Goal: Information Seeking & Learning: Learn about a topic

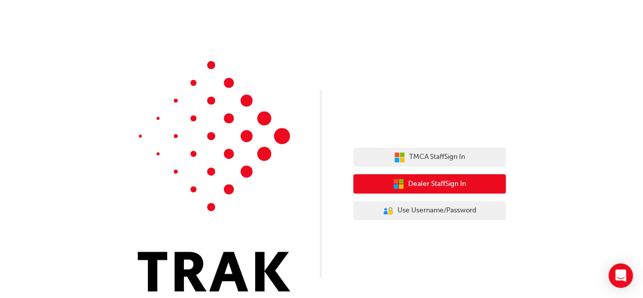
click at [492, 189] on button "Dealer Staff Sign In" at bounding box center [429, 183] width 153 height 19
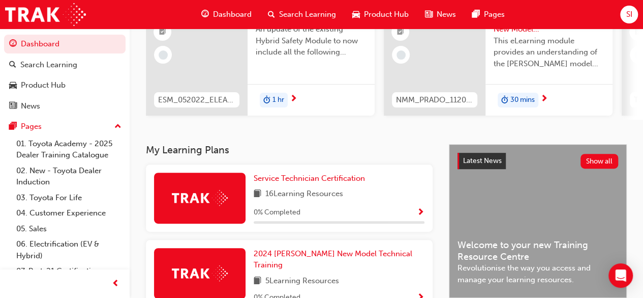
scroll to position [122, 0]
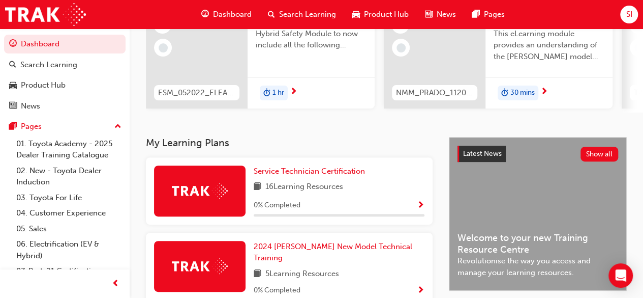
click at [233, 13] on span "Dashboard" at bounding box center [232, 15] width 39 height 12
click at [93, 145] on link "01. Toyota Academy - 2025 Dealer Training Catalogue" at bounding box center [68, 149] width 113 height 27
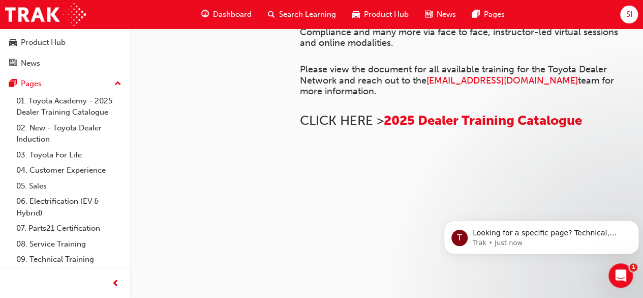
scroll to position [72, 0]
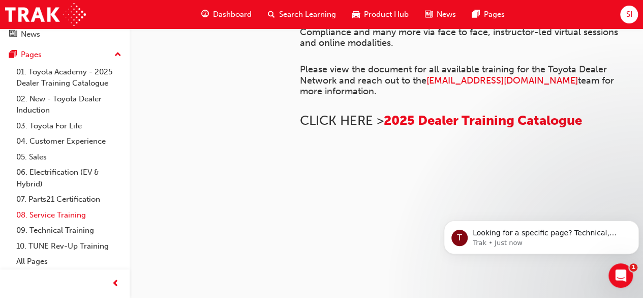
click at [66, 214] on link "08. Service Training" at bounding box center [68, 215] width 113 height 16
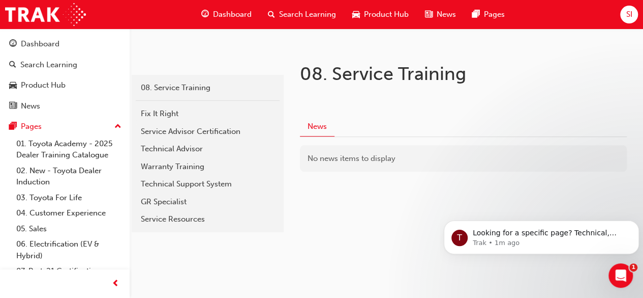
click at [329, 18] on span "Search Learning" at bounding box center [307, 15] width 57 height 12
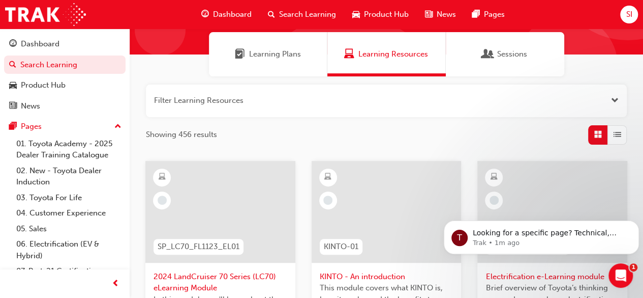
scroll to position [81, 0]
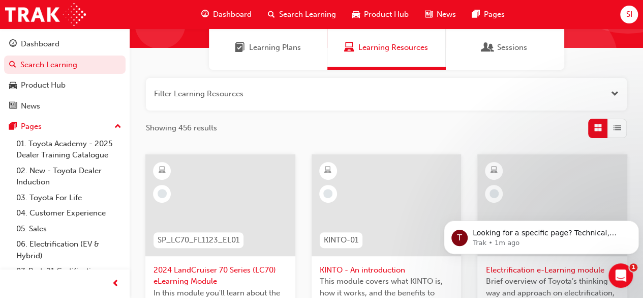
click at [275, 46] on span "Learning Plans" at bounding box center [275, 48] width 52 height 12
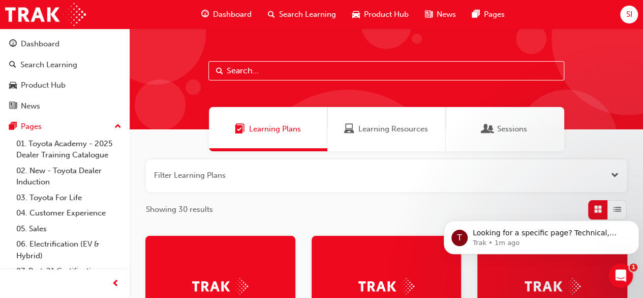
click at [359, 60] on div at bounding box center [387, 78] width 514 height 101
click at [333, 67] on input "text" at bounding box center [387, 70] width 356 height 19
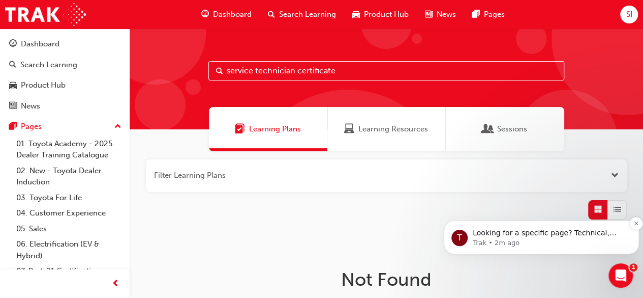
click at [635, 232] on div "T Looking for a specific page? Technical, Toyota Network Training, Technical Tr…" at bounding box center [541, 237] width 195 height 34
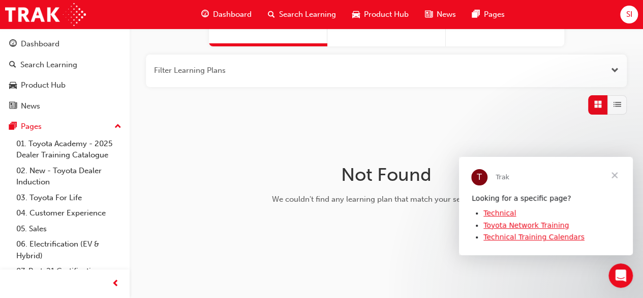
scroll to position [119, 0]
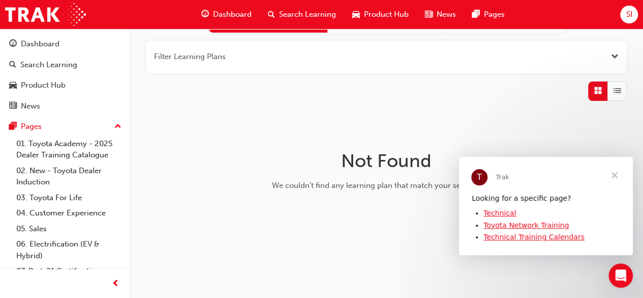
click at [265, 12] on div "Search Learning" at bounding box center [302, 14] width 84 height 21
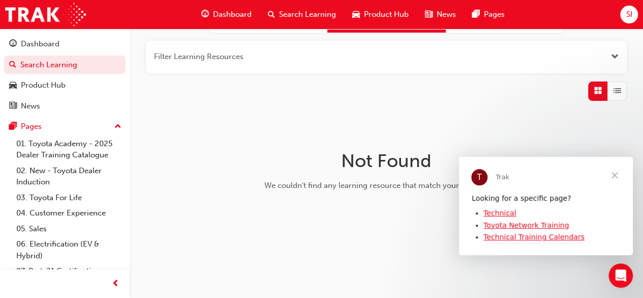
click at [267, 55] on button "button" at bounding box center [386, 57] width 481 height 33
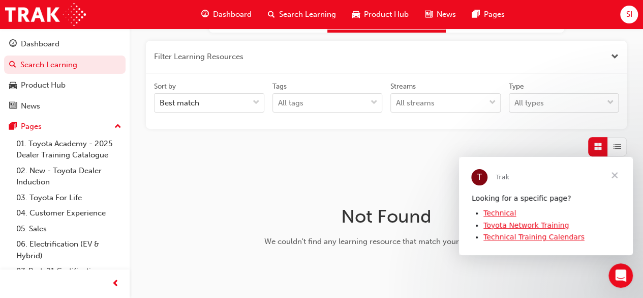
click at [267, 55] on button "button" at bounding box center [386, 57] width 481 height 33
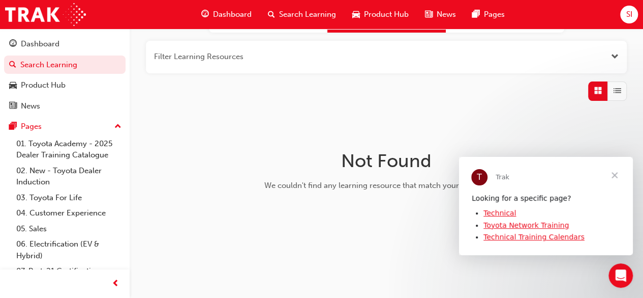
click at [355, 51] on button "button" at bounding box center [386, 57] width 481 height 33
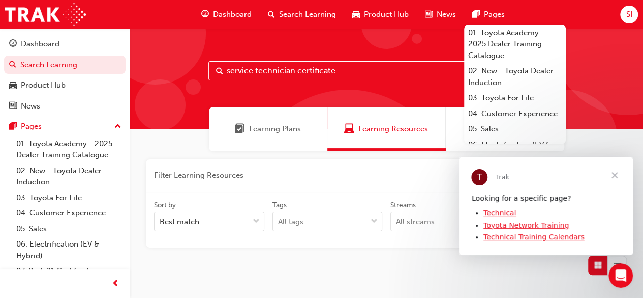
click at [349, 62] on input "service technician certificate" at bounding box center [387, 70] width 356 height 19
type input "s"
type input "my learning plan"
click at [364, 69] on input "my learning plan" at bounding box center [387, 70] width 356 height 19
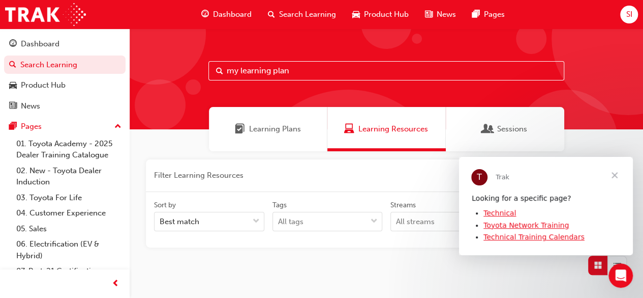
click at [612, 176] on span "Close" at bounding box center [615, 174] width 37 height 37
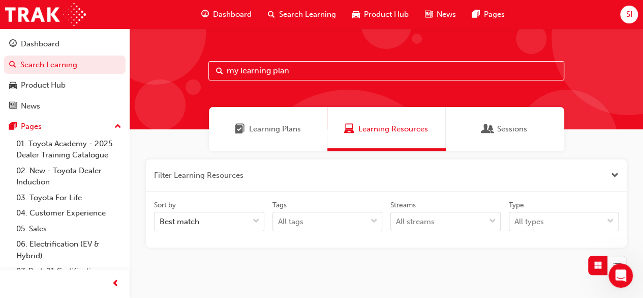
click at [531, 65] on input "my learning plan" at bounding box center [387, 70] width 356 height 19
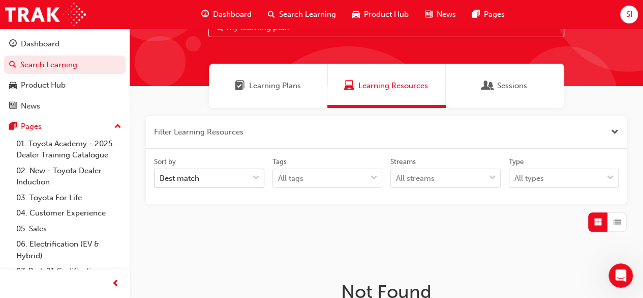
click at [254, 220] on body "Your version of Internet Explorer is outdated and not supported. Please upgrade…" at bounding box center [321, 106] width 643 height 298
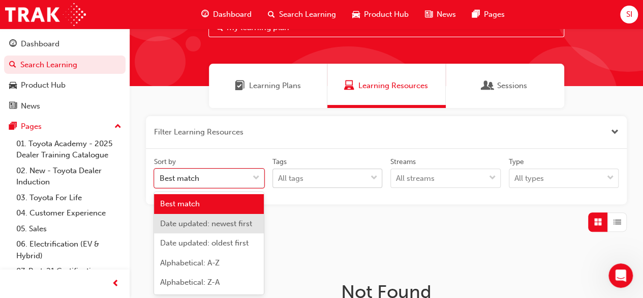
scroll to position [94, 0]
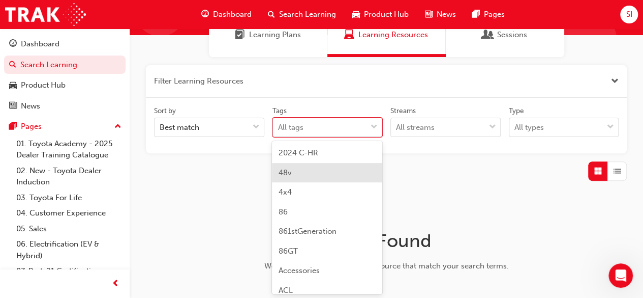
click at [368, 175] on body "Your version of Internet Explorer is outdated and not supported. Please upgrade…" at bounding box center [321, 55] width 643 height 298
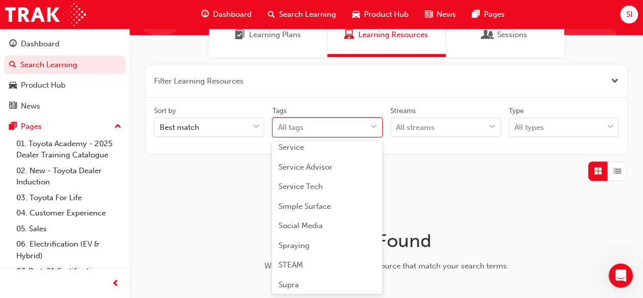
scroll to position [2750, 0]
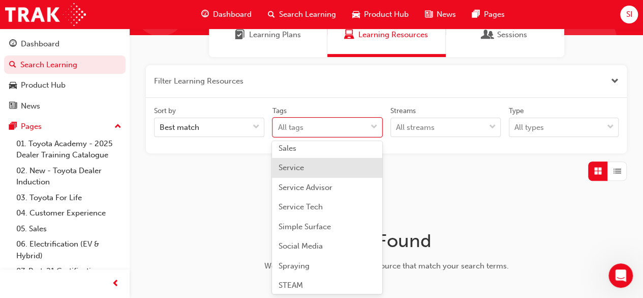
click at [287, 172] on span "Service" at bounding box center [290, 167] width 25 height 9
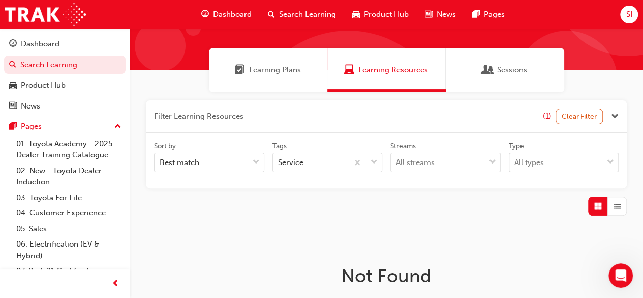
scroll to position [94, 0]
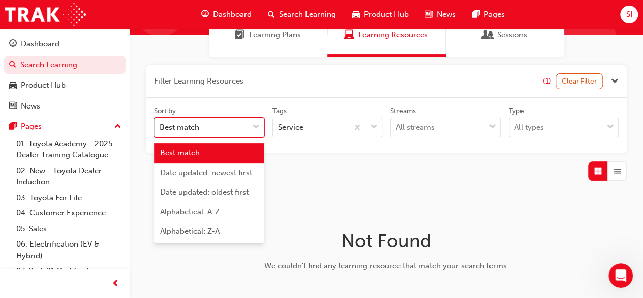
click at [258, 124] on span "down-icon" at bounding box center [256, 127] width 7 height 13
click at [161, 124] on input "Sort by option Best match focused, 1 of 5. 5 results available. Use Up and Down…" at bounding box center [160, 127] width 1 height 9
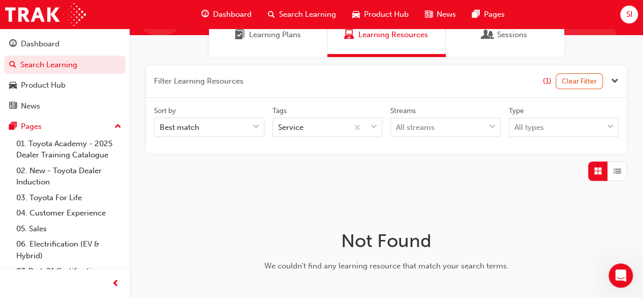
click at [418, 171] on div at bounding box center [386, 170] width 481 height 19
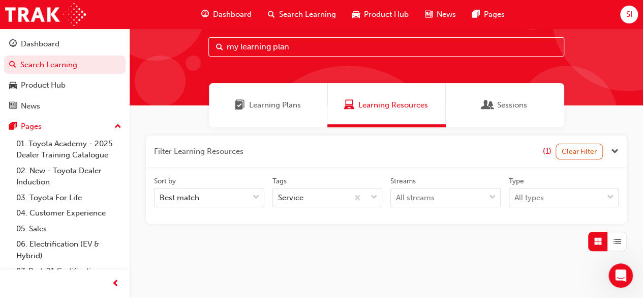
scroll to position [0, 0]
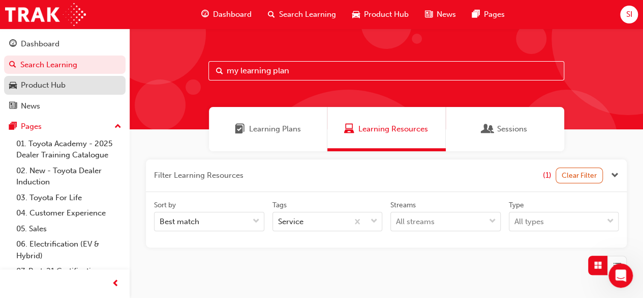
click at [49, 90] on div "Product Hub" at bounding box center [43, 85] width 45 height 12
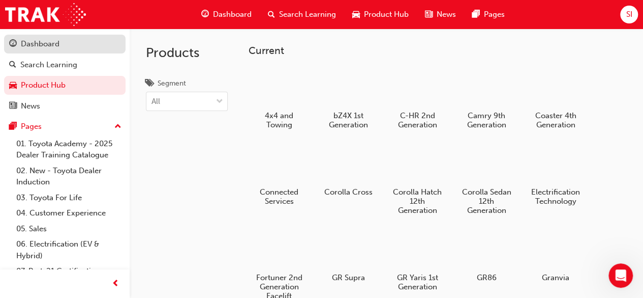
click at [40, 47] on div "Dashboard" at bounding box center [40, 44] width 39 height 12
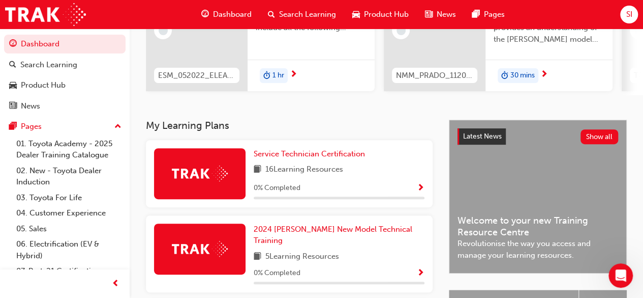
scroll to position [149, 0]
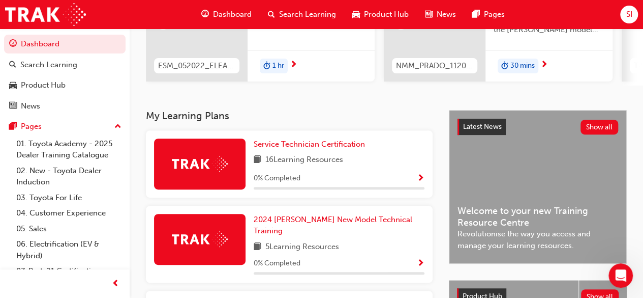
click at [223, 178] on div at bounding box center [200, 163] width 92 height 51
click at [343, 172] on div "Service Technician Certification 16 Learning Resources 0 % Completed" at bounding box center [339, 163] width 171 height 51
drag, startPoint x: 324, startPoint y: 183, endPoint x: 302, endPoint y: 163, distance: 30.0
click at [302, 163] on div "Service Technician Certification 16 Learning Resources 0 % Completed" at bounding box center [339, 163] width 171 height 51
click at [302, 163] on span "16 Learning Resources" at bounding box center [304, 160] width 78 height 13
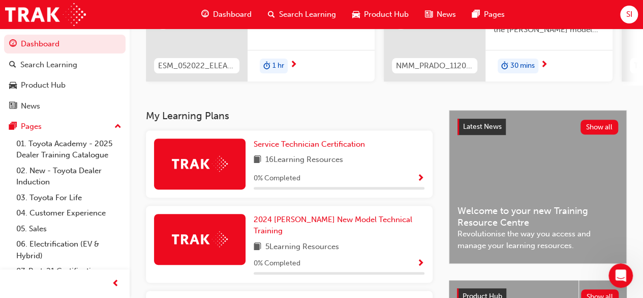
click at [206, 145] on div at bounding box center [200, 163] width 92 height 51
drag, startPoint x: 206, startPoint y: 145, endPoint x: 484, endPoint y: 257, distance: 299.1
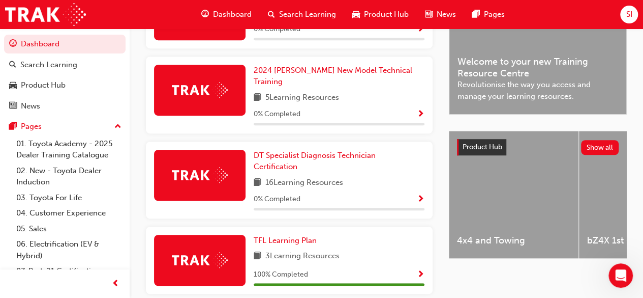
scroll to position [38, 0]
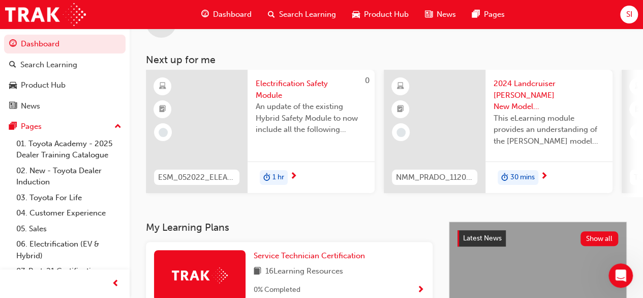
click at [627, 13] on span "SI" at bounding box center [629, 15] width 6 height 12
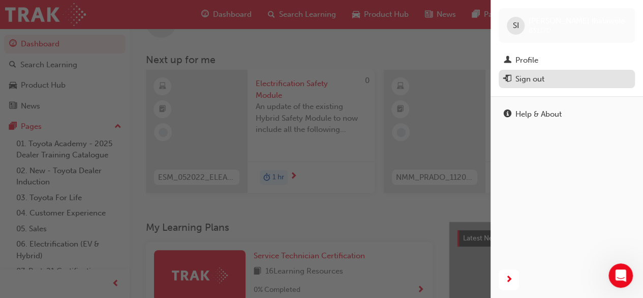
click at [580, 74] on div "Sign out" at bounding box center [567, 79] width 126 height 13
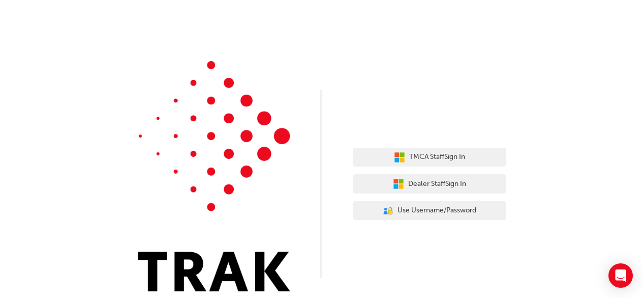
scroll to position [8, 0]
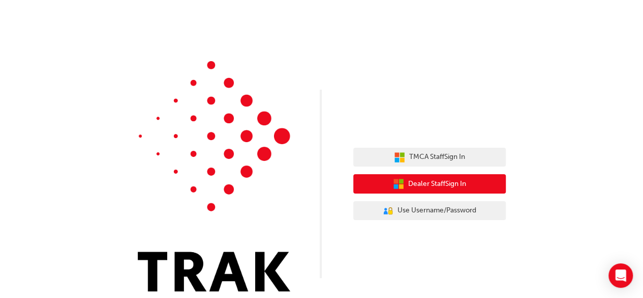
click at [448, 184] on span "Dealer Staff Sign In" at bounding box center [437, 184] width 58 height 12
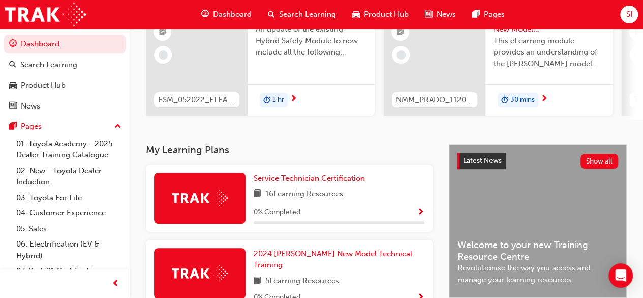
scroll to position [142, 0]
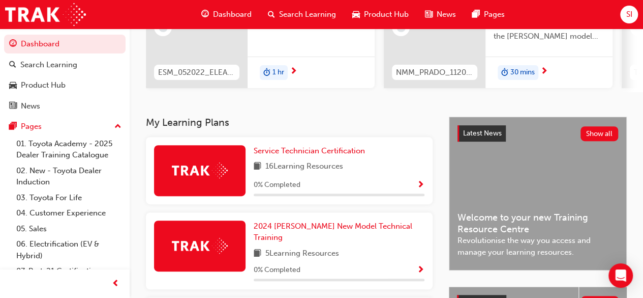
click at [289, 188] on span "0 % Completed" at bounding box center [277, 185] width 47 height 12
click at [301, 155] on span "Service Technician Certification" at bounding box center [309, 150] width 111 height 9
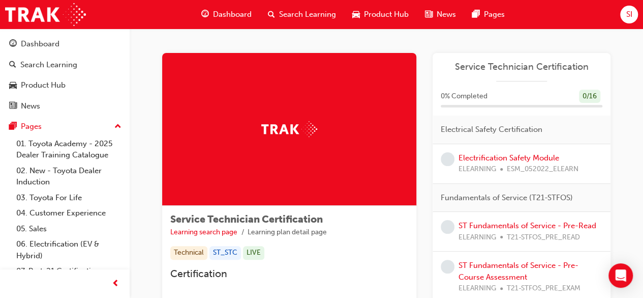
click at [520, 70] on span "Service Technician Certification" at bounding box center [522, 67] width 162 height 12
click at [513, 97] on div "0 % Completed 0 / 16" at bounding box center [522, 97] width 162 height 14
click at [520, 64] on span "Service Technician Certification" at bounding box center [522, 67] width 162 height 12
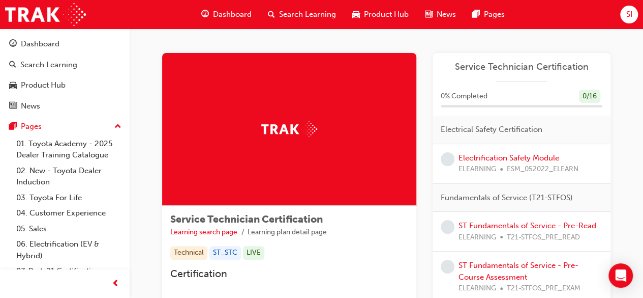
click at [520, 64] on span "Service Technician Certification" at bounding box center [522, 67] width 162 height 12
click at [359, 115] on div at bounding box center [289, 129] width 254 height 153
click at [294, 128] on img at bounding box center [289, 129] width 56 height 16
click at [52, 40] on div "Dashboard" at bounding box center [40, 44] width 39 height 12
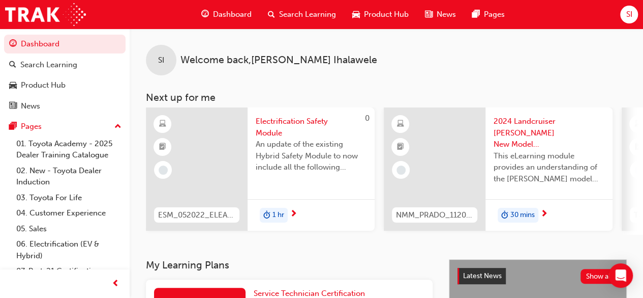
click at [302, 57] on span "Welcome back , [GEOGRAPHIC_DATA][PERSON_NAME]" at bounding box center [279, 60] width 197 height 12
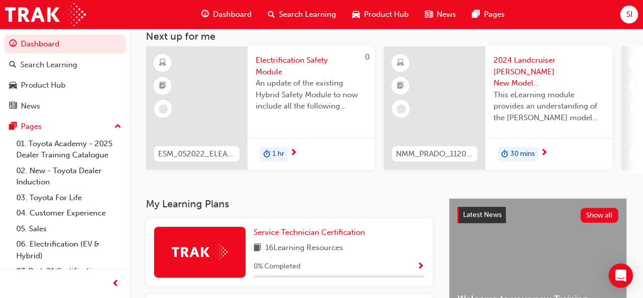
scroll to position [81, 0]
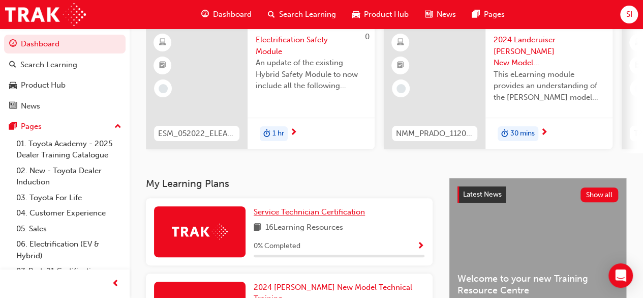
click at [336, 214] on span "Service Technician Certification" at bounding box center [309, 211] width 111 height 9
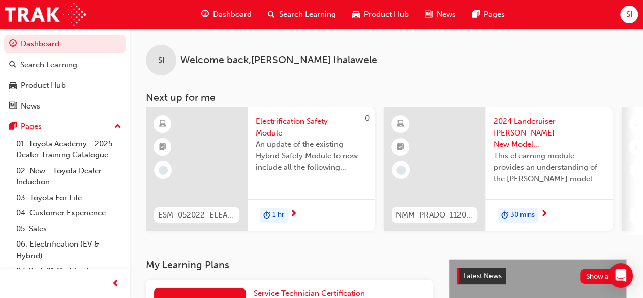
click at [285, 11] on span "Search Learning" at bounding box center [307, 15] width 57 height 12
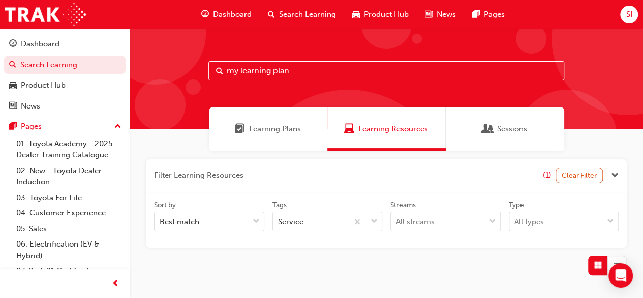
click at [311, 74] on input "my learning plan" at bounding box center [387, 70] width 356 height 19
type input "m"
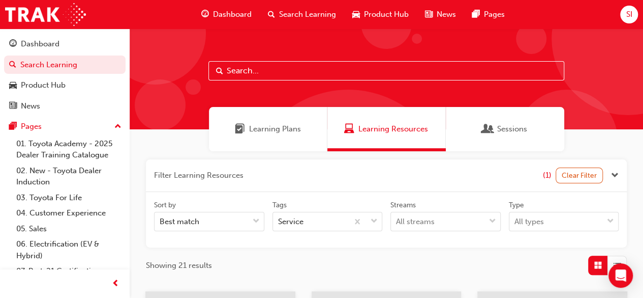
click at [245, 75] on input "text" at bounding box center [387, 70] width 356 height 19
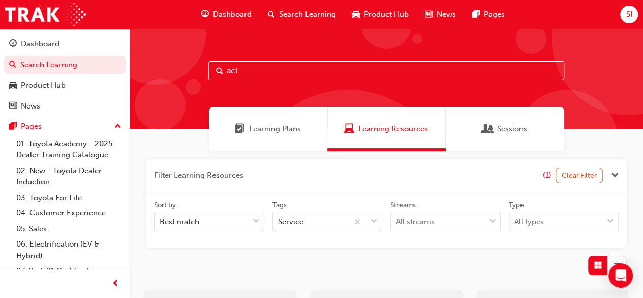
type input "acl"
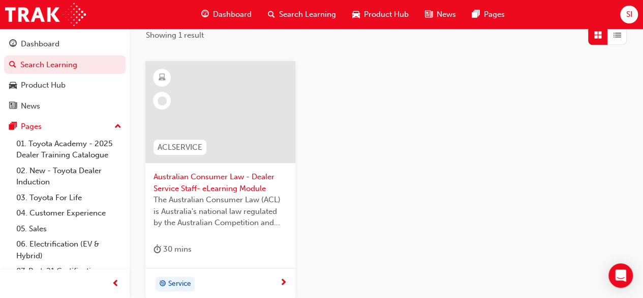
scroll to position [250, 0]
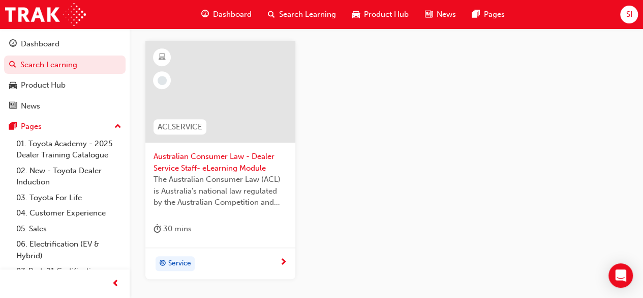
click at [256, 262] on div "Service" at bounding box center [217, 263] width 126 height 15
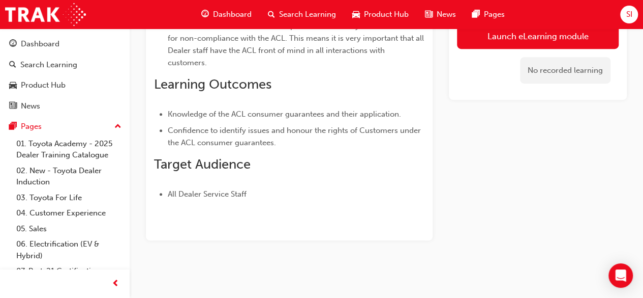
scroll to position [50, 0]
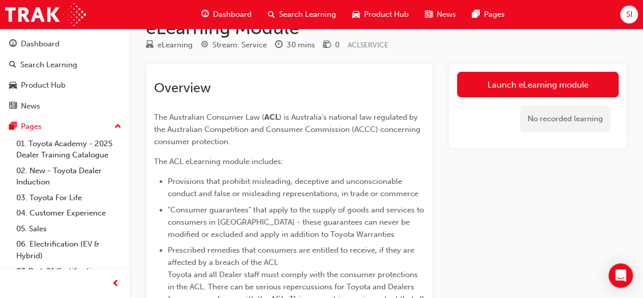
scroll to position [250, 0]
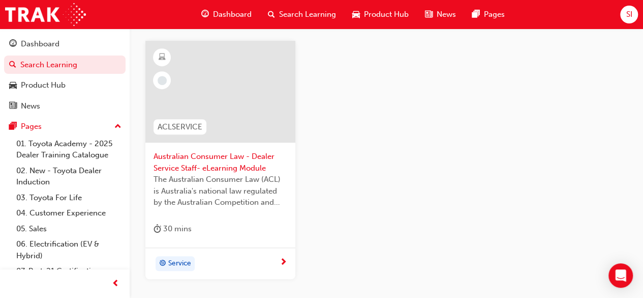
click at [199, 157] on span "Australian Consumer Law - Dealer Service Staff- eLearning Module" at bounding box center [221, 162] width 134 height 23
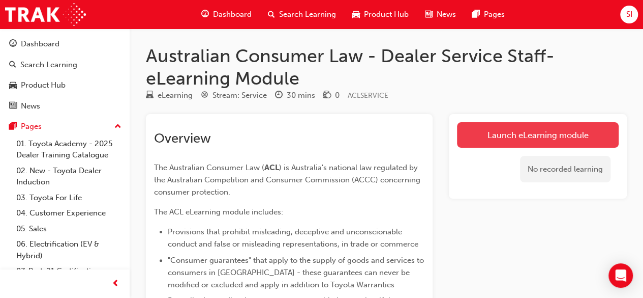
click at [598, 131] on link "Launch eLearning module" at bounding box center [538, 134] width 162 height 25
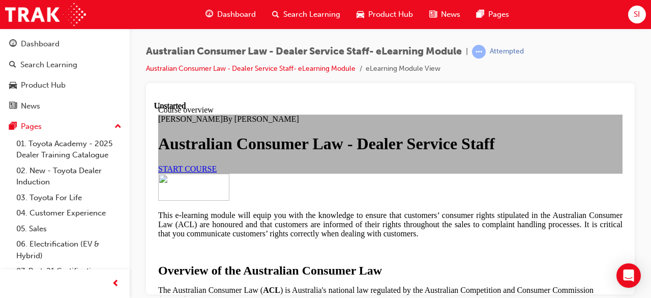
scroll to position [23, 0]
click at [217, 172] on span "START COURSE" at bounding box center [187, 168] width 58 height 9
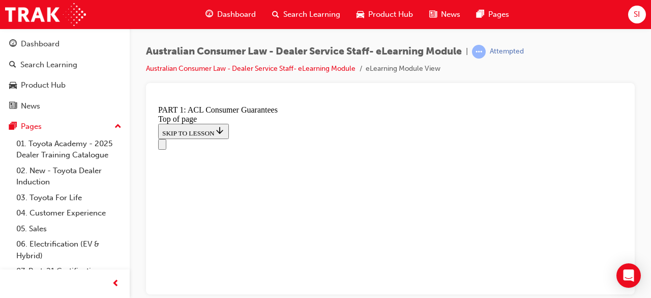
scroll to position [1882, 0]
click button "CONTINUE"
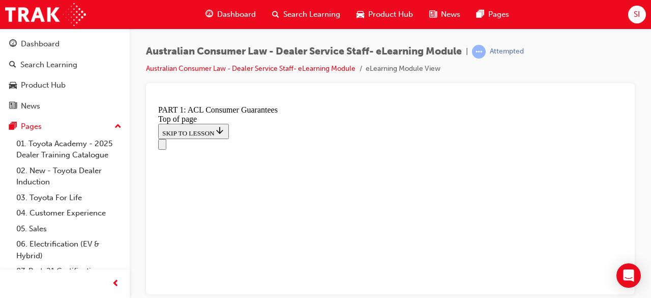
scroll to position [1621, 0]
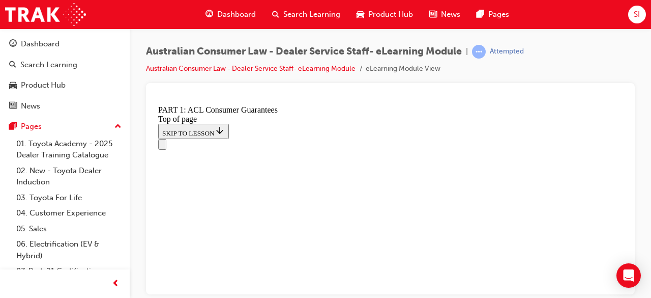
click button "CONTINUE"
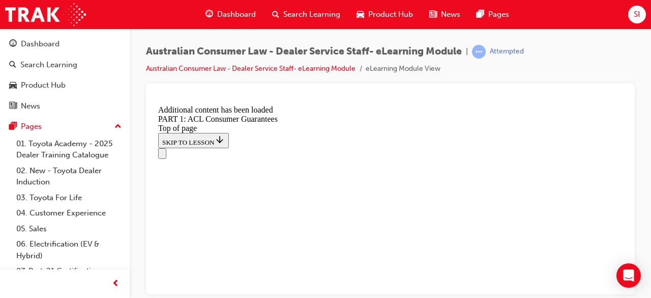
scroll to position [2110, 0]
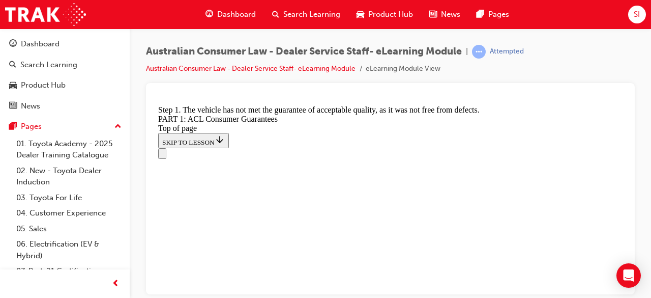
scroll to position [1988, 0]
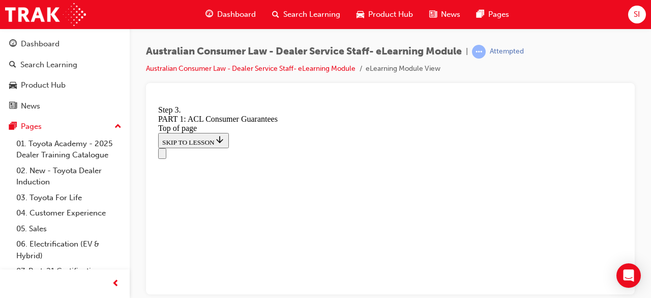
scroll to position [2062, 0]
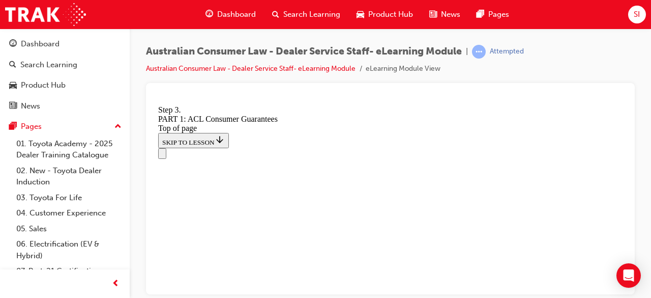
click button "CONTINUE"
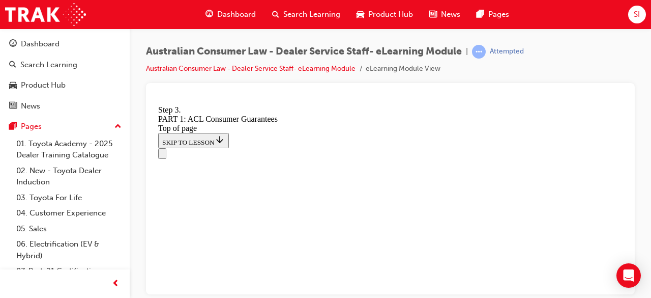
scroll to position [2154, 0]
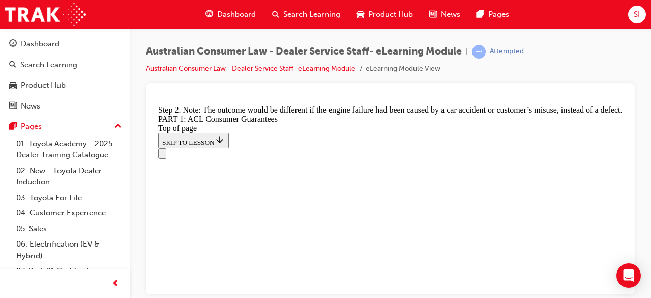
scroll to position [2069, 0]
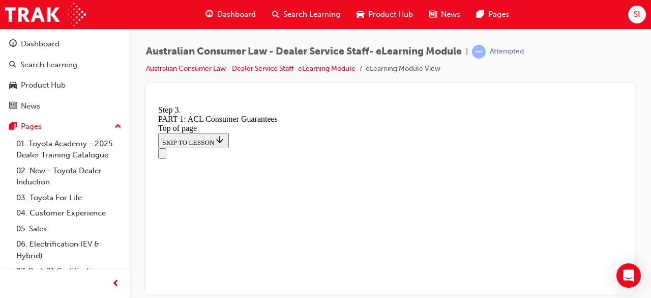
scroll to position [2727, 0]
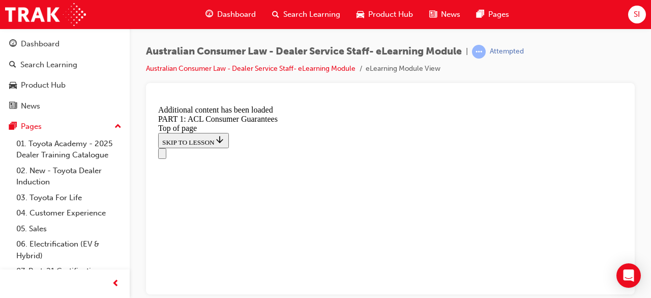
scroll to position [3348, 0]
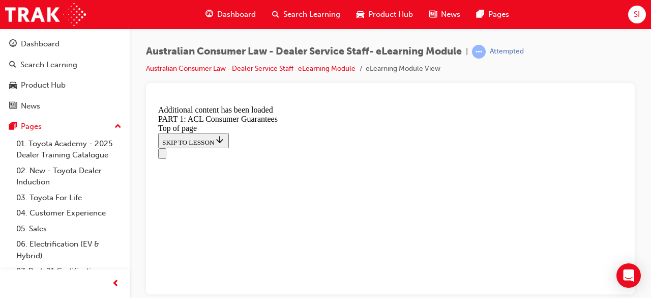
scroll to position [4059, 0]
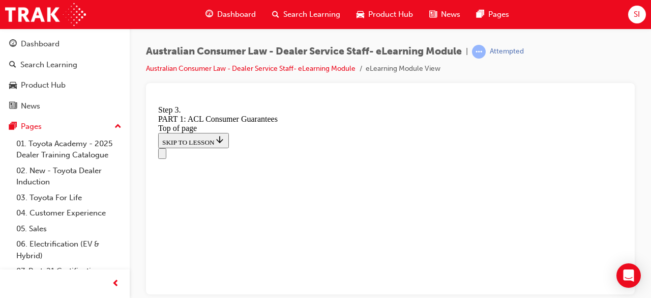
scroll to position [4712, 0]
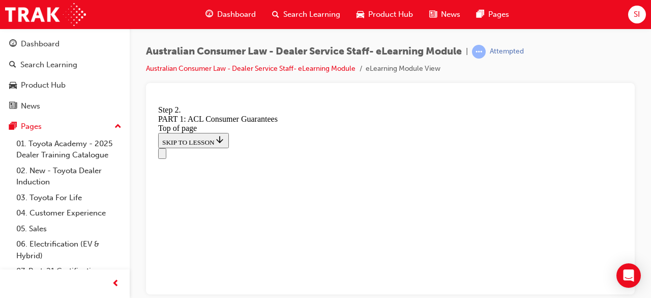
scroll to position [6357, 0]
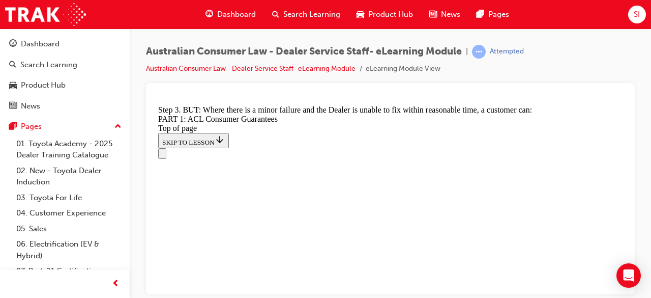
scroll to position [7062, 0]
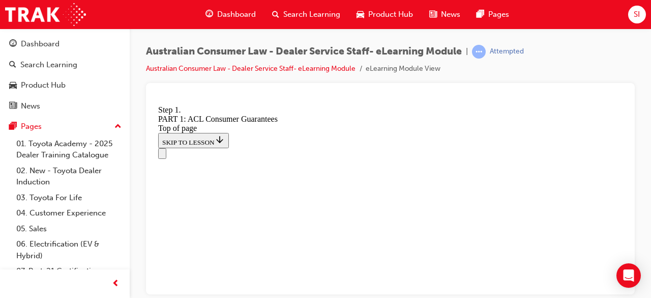
scroll to position [7025, 0]
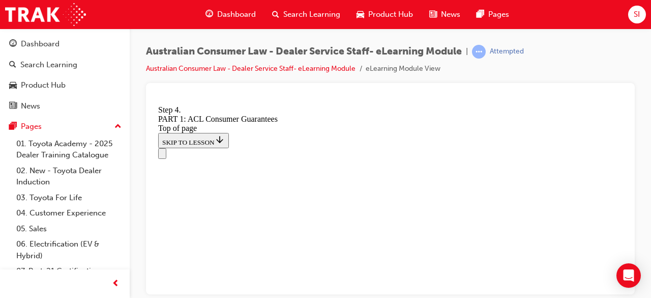
drag, startPoint x: 622, startPoint y: 101, endPoint x: 623, endPoint y: 107, distance: 6.6
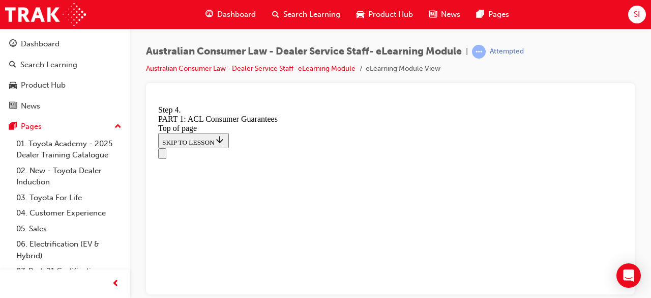
drag, startPoint x: 776, startPoint y: 397, endPoint x: 623, endPoint y: 293, distance: 185.6
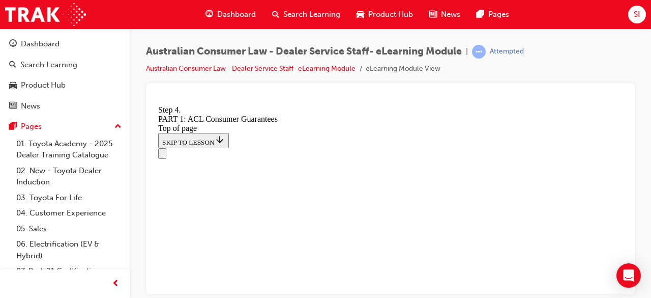
scroll to position [8077, 0]
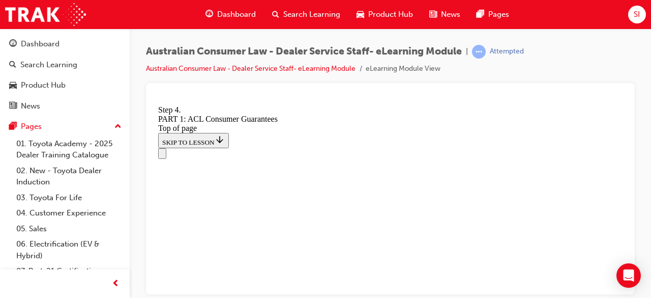
scroll to position [8090, 0]
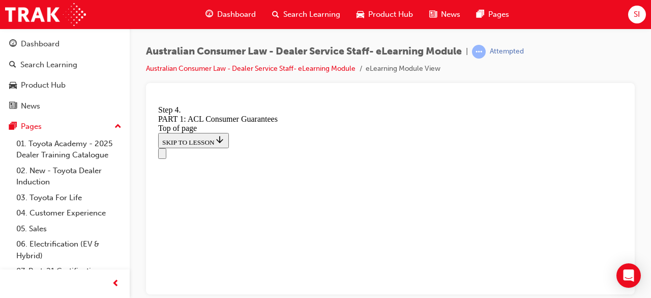
scroll to position [8063, 0]
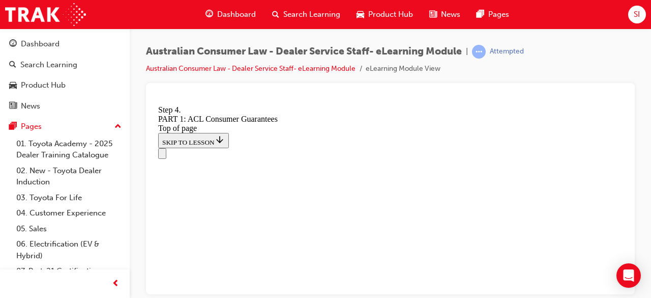
click button "CONTINUE"
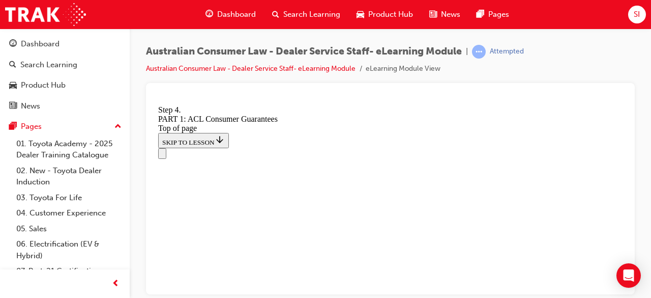
scroll to position [9267, 0]
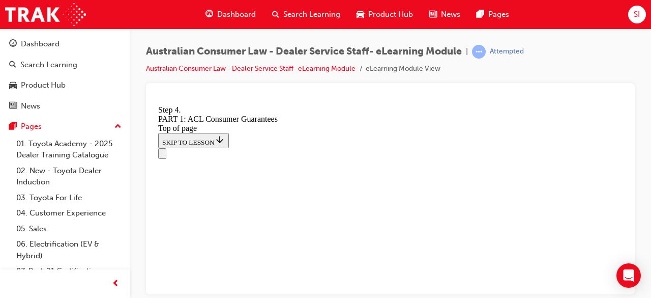
scroll to position [9308, 0]
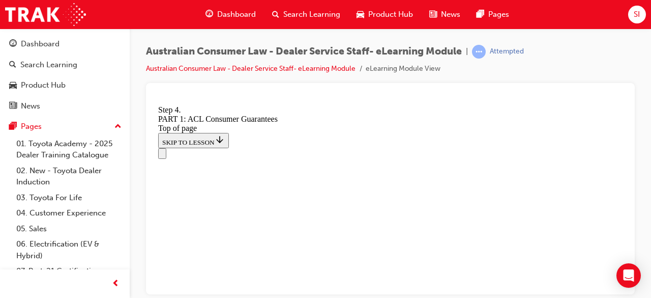
scroll to position [0, 0]
drag, startPoint x: 624, startPoint y: 258, endPoint x: 805, endPoint y: 207, distance: 188.2
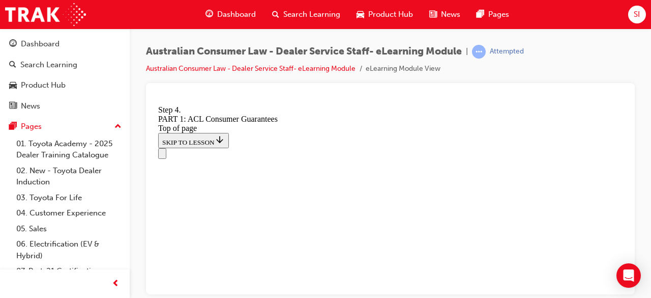
click at [627, 102] on div at bounding box center [390, 188] width 489 height 211
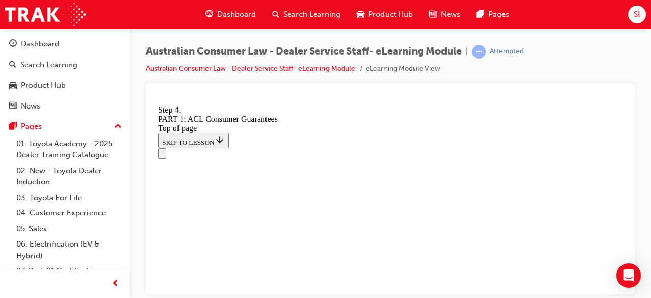
click at [627, 102] on div at bounding box center [390, 188] width 489 height 211
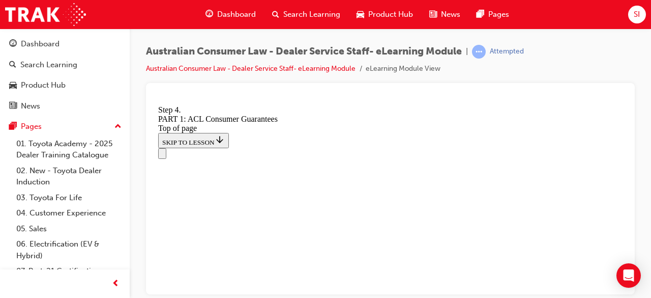
scroll to position [208, 0]
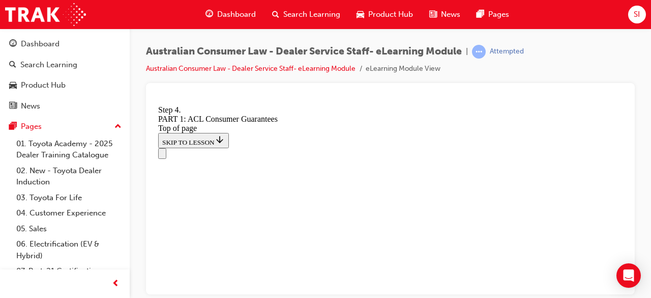
click at [171, 155] on icon "Open navigation menu" at bounding box center [167, 158] width 10 height 7
click at [162, 155] on icon "Close navigation menu" at bounding box center [162, 155] width 0 height 0
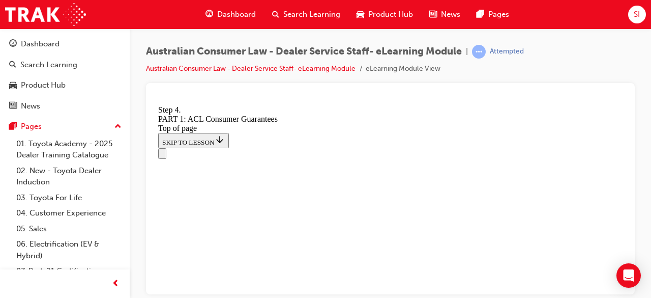
scroll to position [1994, 0]
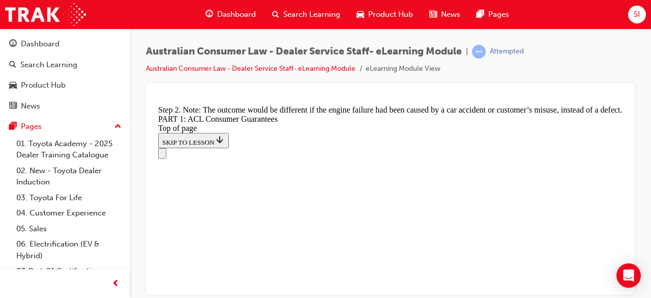
scroll to position [1967, 0]
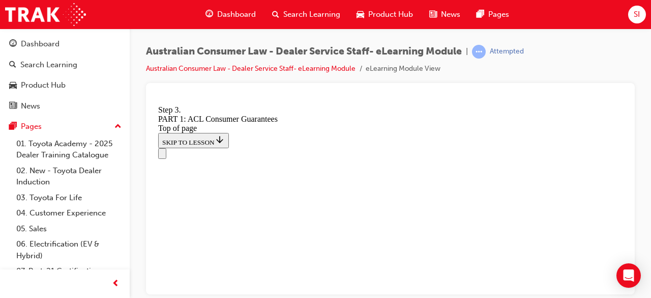
scroll to position [3988, 0]
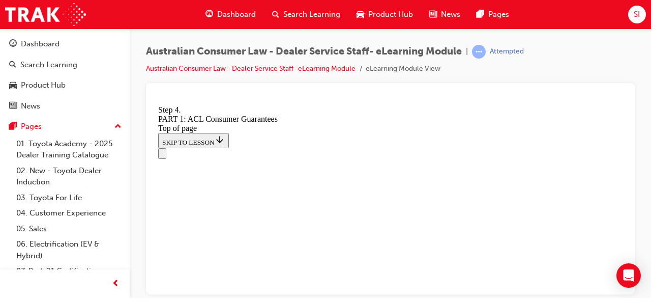
drag, startPoint x: 405, startPoint y: 226, endPoint x: 459, endPoint y: 167, distance: 80.0
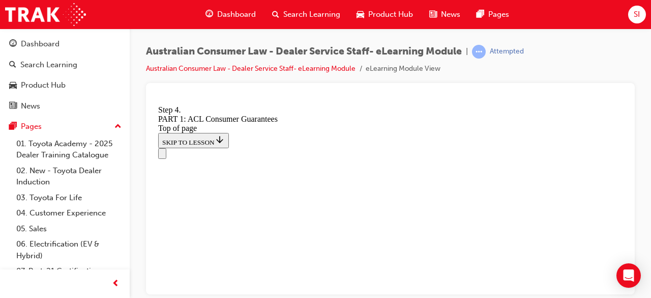
drag, startPoint x: 257, startPoint y: 204, endPoint x: 282, endPoint y: 211, distance: 25.8
drag, startPoint x: 273, startPoint y: 201, endPoint x: 252, endPoint y: 199, distance: 20.4
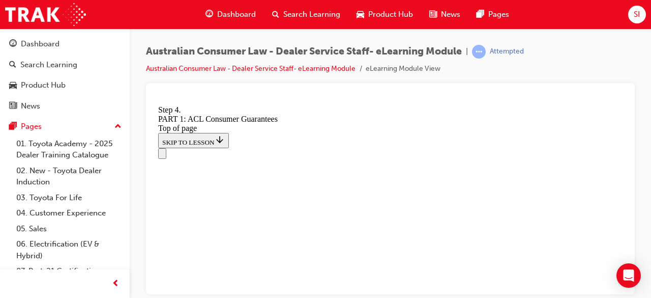
scroll to position [11057, 0]
drag, startPoint x: 258, startPoint y: 275, endPoint x: 286, endPoint y: 201, distance: 79.5
drag, startPoint x: 252, startPoint y: 274, endPoint x: 280, endPoint y: 215, distance: 65.5
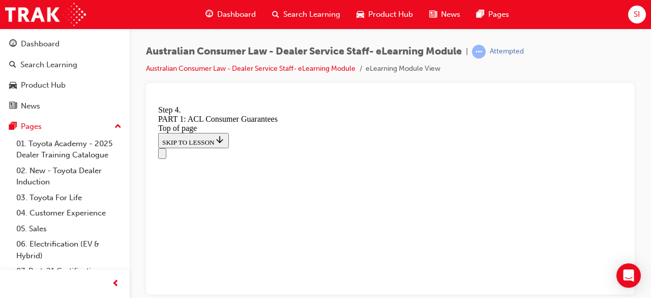
drag, startPoint x: 252, startPoint y: 286, endPoint x: 280, endPoint y: 221, distance: 71.1
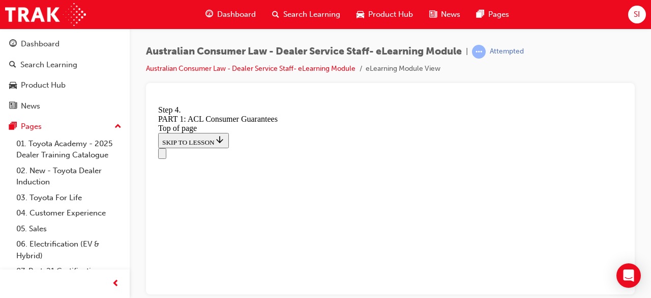
drag, startPoint x: 260, startPoint y: 287, endPoint x: 285, endPoint y: 227, distance: 65.0
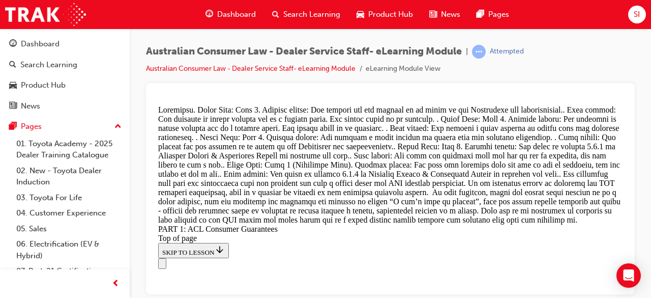
scroll to position [11155, 0]
drag, startPoint x: 365, startPoint y: 202, endPoint x: 350, endPoint y: 236, distance: 36.9
drag, startPoint x: 276, startPoint y: 203, endPoint x: 263, endPoint y: 204, distance: 12.8
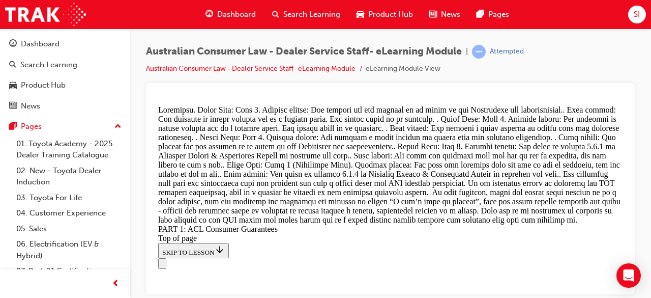
drag, startPoint x: 274, startPoint y: 203, endPoint x: 249, endPoint y: 207, distance: 24.7
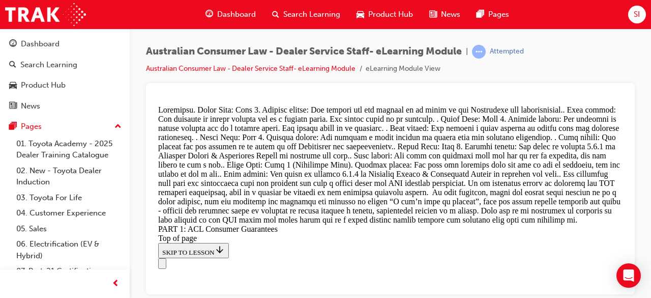
drag, startPoint x: 324, startPoint y: 215, endPoint x: 479, endPoint y: 151, distance: 167.4
drag, startPoint x: 350, startPoint y: 224, endPoint x: 365, endPoint y: 187, distance: 40.1
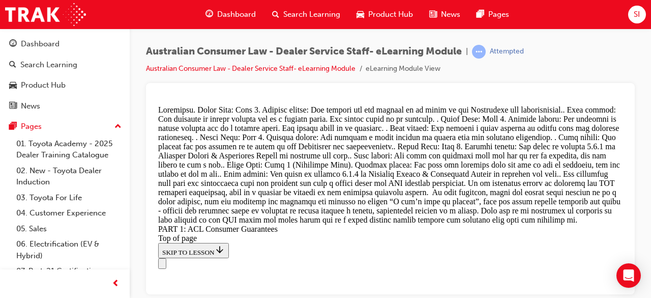
drag, startPoint x: 307, startPoint y: 189, endPoint x: 470, endPoint y: 207, distance: 163.8
drag, startPoint x: 335, startPoint y: 292, endPoint x: 342, endPoint y: 276, distance: 17.3
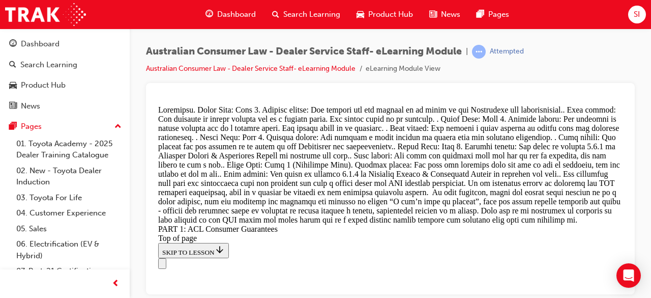
drag, startPoint x: 314, startPoint y: 251, endPoint x: 452, endPoint y: 249, distance: 137.3
drag, startPoint x: 265, startPoint y: 259, endPoint x: 316, endPoint y: 188, distance: 87.2
drag, startPoint x: 302, startPoint y: 258, endPoint x: 366, endPoint y: 255, distance: 64.2
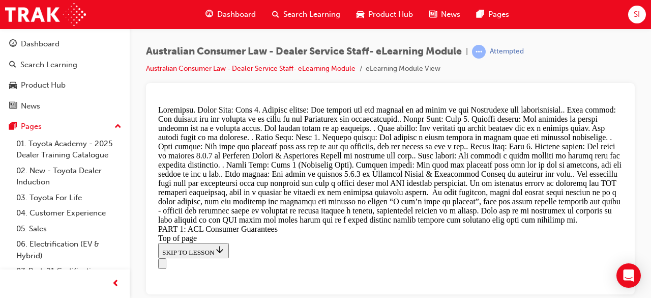
scroll to position [11518, 0]
drag, startPoint x: 335, startPoint y: 220, endPoint x: 456, endPoint y: 191, distance: 124.4
click at [627, 297] on div "Australian Consumer Law - Dealer Service Staff- eLearning Module | Attempted Au…" at bounding box center [325, 149] width 651 height 298
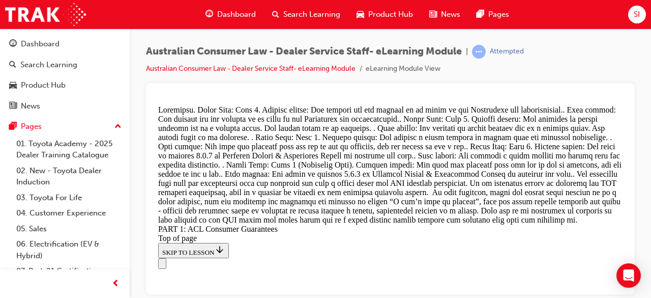
drag, startPoint x: 313, startPoint y: 162, endPoint x: 413, endPoint y: 162, distance: 100.2
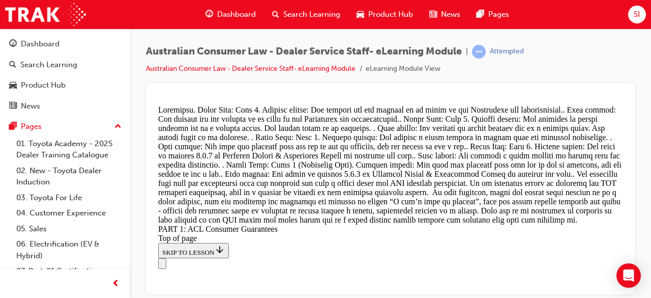
drag, startPoint x: 355, startPoint y: 240, endPoint x: 451, endPoint y: 168, distance: 120.2
drag, startPoint x: 350, startPoint y: 223, endPoint x: 469, endPoint y: 221, distance: 119.0
drag, startPoint x: 338, startPoint y: 293, endPoint x: 475, endPoint y: 230, distance: 150.7
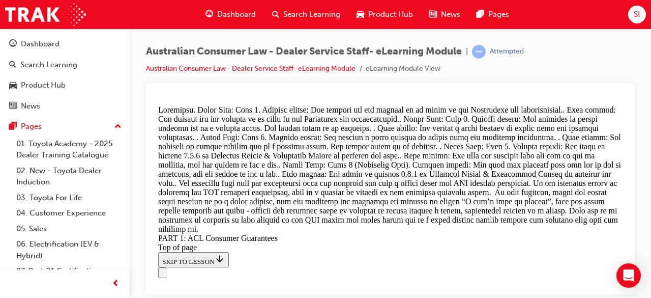
scroll to position [11549, 0]
drag, startPoint x: 333, startPoint y: 238, endPoint x: 454, endPoint y: 228, distance: 121.0
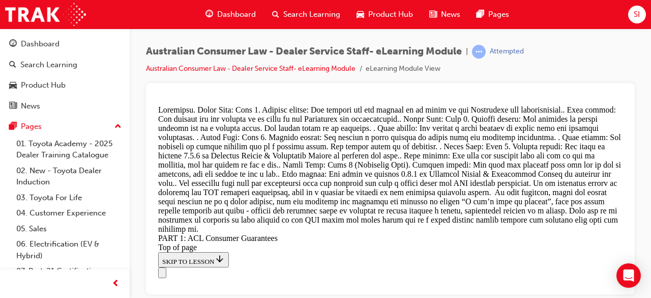
drag, startPoint x: 343, startPoint y: 250, endPoint x: 455, endPoint y: 186, distance: 129.6
drag, startPoint x: 295, startPoint y: 262, endPoint x: 396, endPoint y: 261, distance: 100.7
drag, startPoint x: 328, startPoint y: 262, endPoint x: 460, endPoint y: 193, distance: 149.2
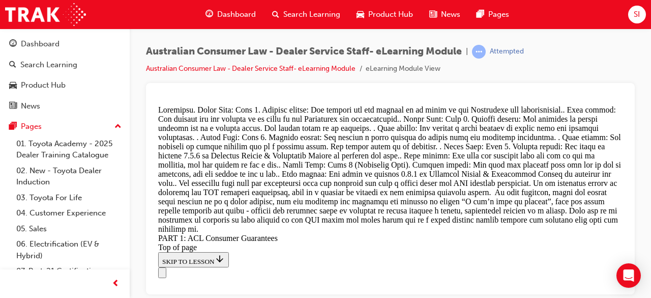
scroll to position [11228, 0]
drag, startPoint x: 341, startPoint y: 255, endPoint x: 389, endPoint y: 234, distance: 51.7
drag, startPoint x: 354, startPoint y: 231, endPoint x: 456, endPoint y: 233, distance: 101.7
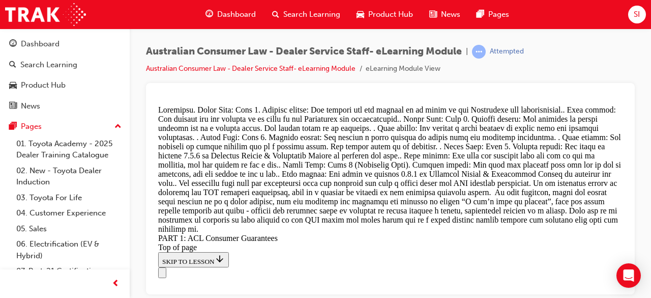
scroll to position [10896, 0]
click at [627, 293] on div "Australian Consumer Law - Dealer Service Staff- eLearning Module | Attempted Au…" at bounding box center [325, 149] width 651 height 298
drag, startPoint x: 253, startPoint y: 147, endPoint x: 359, endPoint y: 291, distance: 178.3
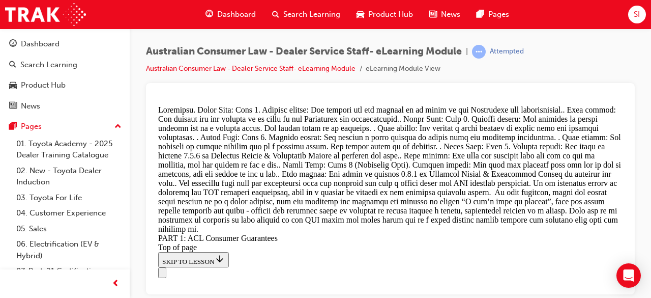
drag, startPoint x: 340, startPoint y: 200, endPoint x: 216, endPoint y: 166, distance: 128.6
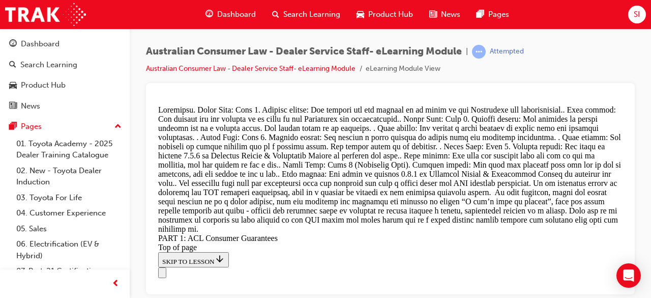
click at [627, 220] on div at bounding box center [390, 188] width 489 height 211
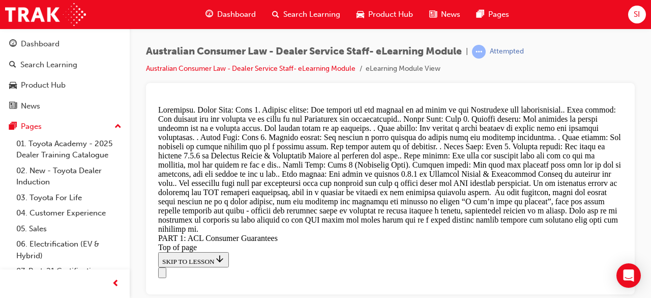
drag, startPoint x: 341, startPoint y: 260, endPoint x: 482, endPoint y: 162, distance: 172.1
drag, startPoint x: 358, startPoint y: 228, endPoint x: 512, endPoint y: 240, distance: 155.1
drag, startPoint x: 337, startPoint y: 236, endPoint x: 482, endPoint y: 164, distance: 161.9
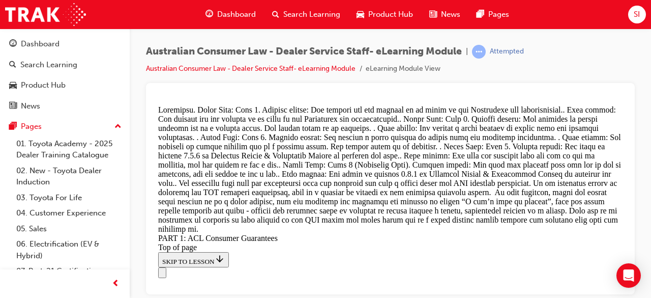
scroll to position [11269, 0]
drag, startPoint x: 307, startPoint y: 215, endPoint x: 413, endPoint y: 140, distance: 129.2
drag, startPoint x: 326, startPoint y: 212, endPoint x: 386, endPoint y: 208, distance: 60.7
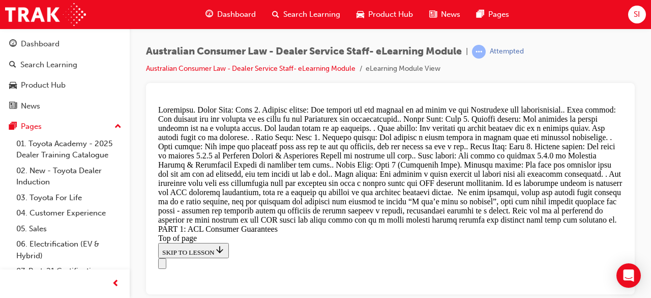
scroll to position [11628, 0]
drag, startPoint x: 347, startPoint y: 242, endPoint x: 476, endPoint y: 185, distance: 140.9
click at [627, 290] on div at bounding box center [390, 188] width 489 height 211
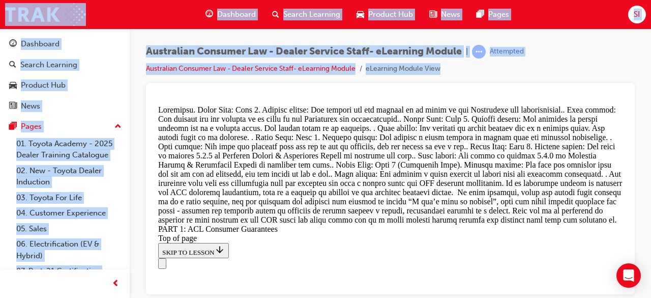
click at [627, 290] on div at bounding box center [390, 188] width 489 height 211
click at [632, 149] on div at bounding box center [390, 188] width 489 height 211
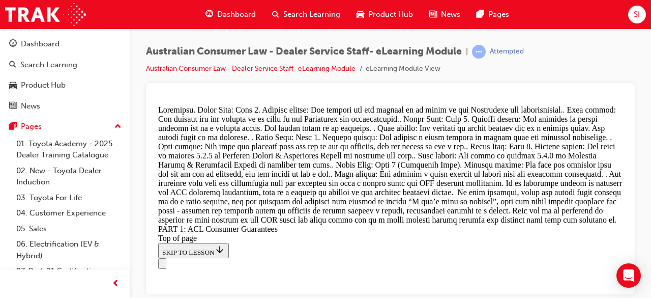
scroll to position [11120, 0]
drag, startPoint x: 350, startPoint y: 260, endPoint x: 432, endPoint y: 193, distance: 106.2
drag, startPoint x: 378, startPoint y: 150, endPoint x: 429, endPoint y: 183, distance: 60.7
drag, startPoint x: 354, startPoint y: 253, endPoint x: 408, endPoint y: 246, distance: 54.9
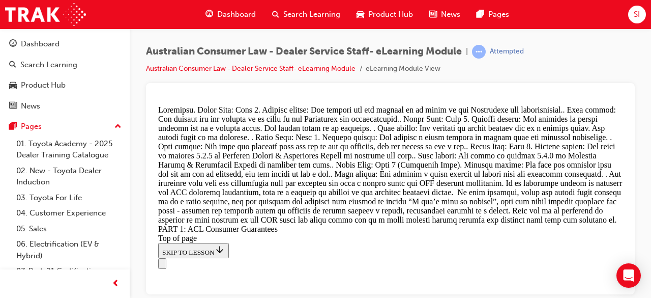
drag, startPoint x: 323, startPoint y: 206, endPoint x: 412, endPoint y: 209, distance: 89.0
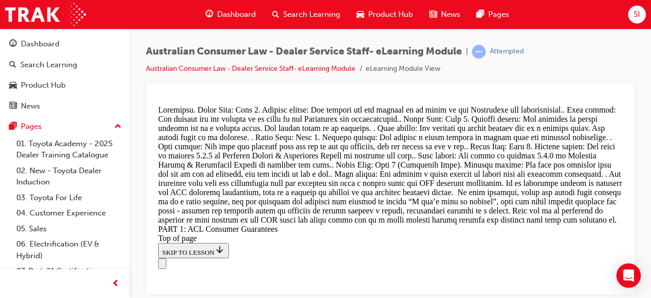
drag, startPoint x: 306, startPoint y: 290, endPoint x: 363, endPoint y: 218, distance: 91.7
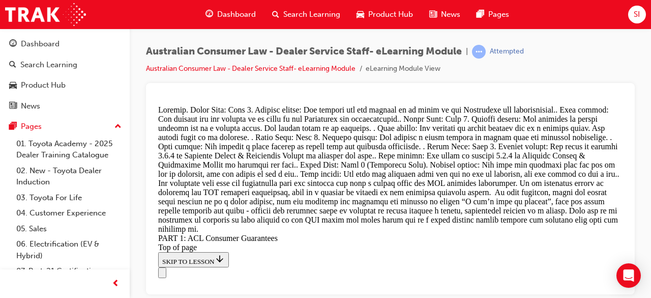
scroll to position [12129, 0]
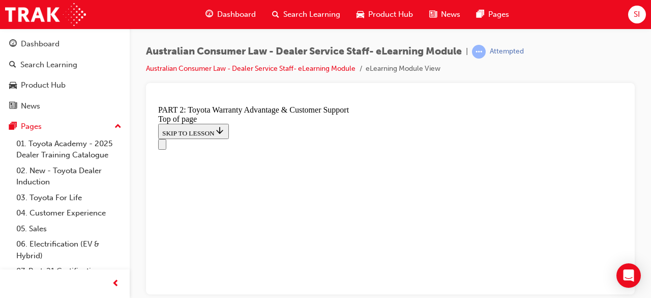
scroll to position [784, 0]
click button "CONTINUE"
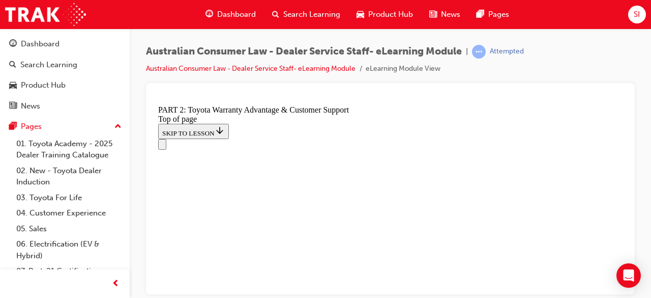
scroll to position [852, 0]
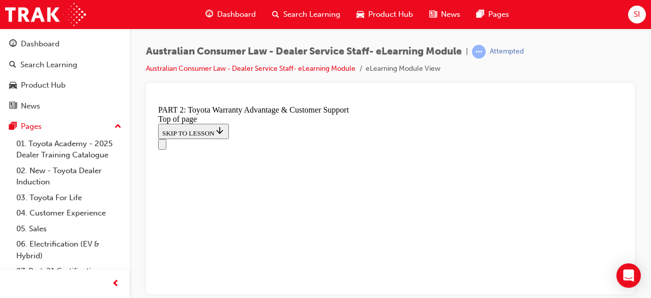
scroll to position [799, 0]
click button "CONTINUE"
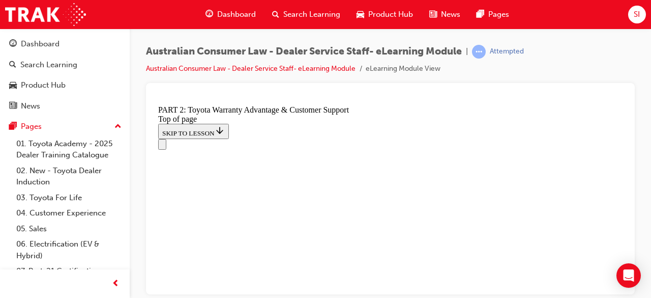
click button "CONTINUE"
click at [628, 293] on div at bounding box center [390, 188] width 489 height 211
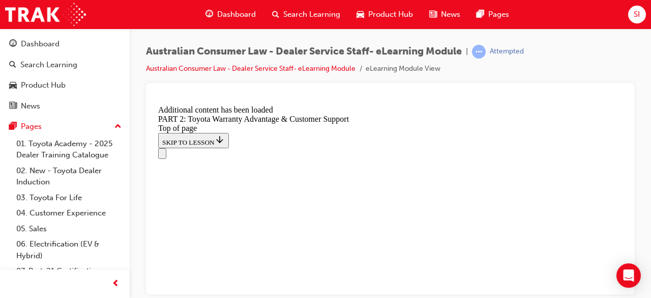
scroll to position [1145, 0]
click button "CONTINUE"
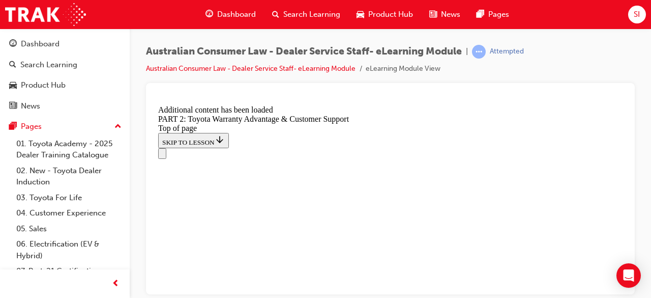
scroll to position [1267, 0]
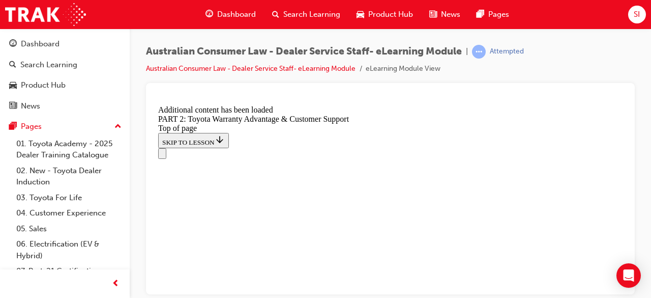
click button "CONTINUE"
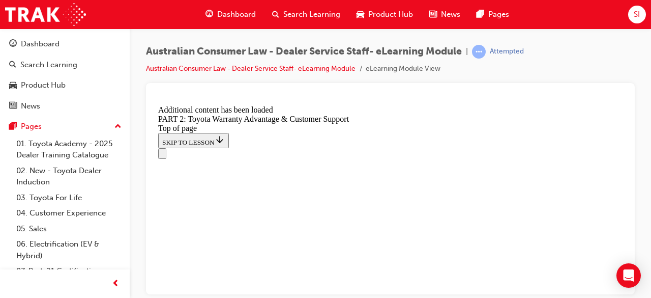
click button "CONTINUE"
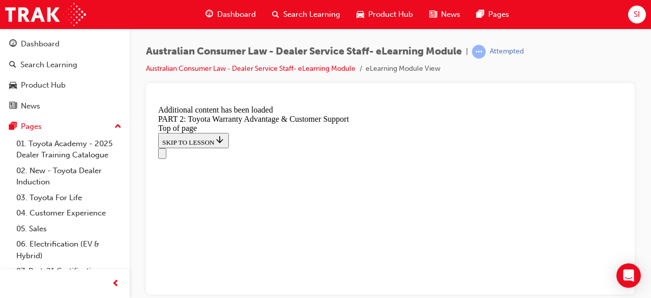
scroll to position [2044, 0]
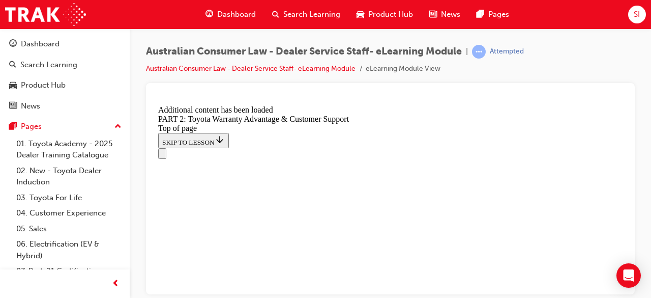
drag, startPoint x: 598, startPoint y: 200, endPoint x: 611, endPoint y: 149, distance: 53.5
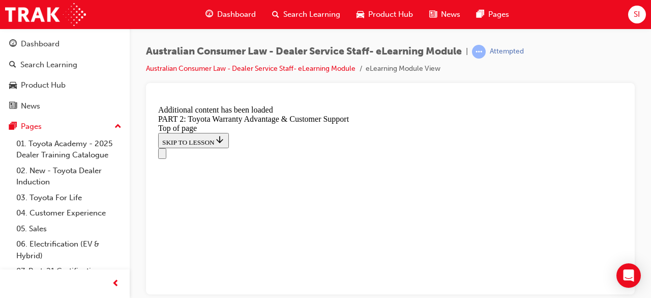
click button "CONTINUE"
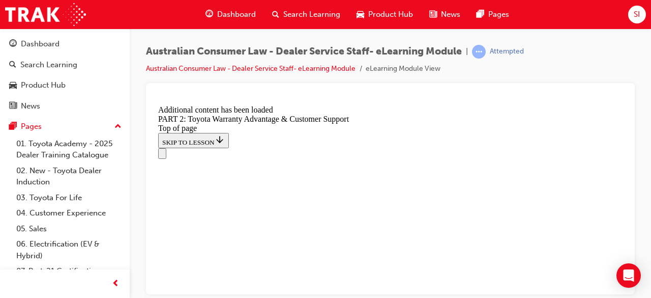
click button "CONTINUE"
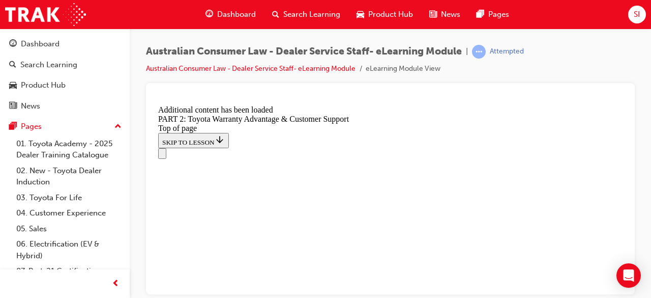
scroll to position [2440, 0]
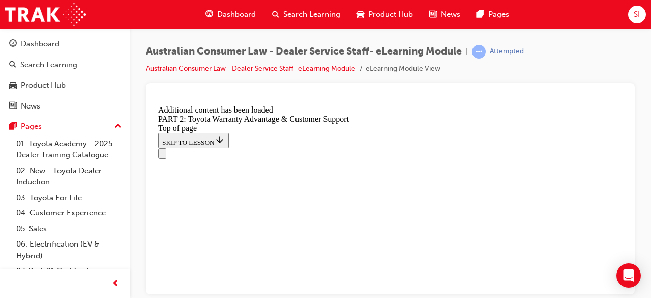
scroll to position [3877, 0]
drag, startPoint x: 253, startPoint y: 256, endPoint x: 255, endPoint y: 197, distance: 59.1
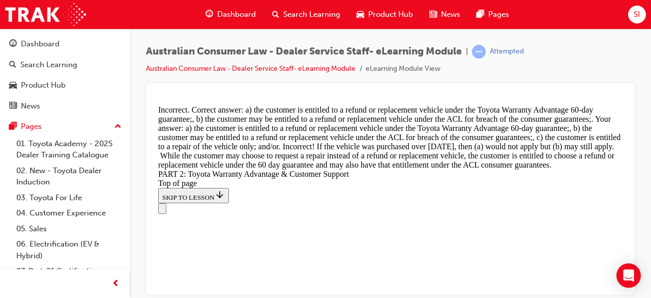
scroll to position [3863, 0]
drag, startPoint x: 777, startPoint y: 397, endPoint x: 620, endPoint y: 290, distance: 189.2
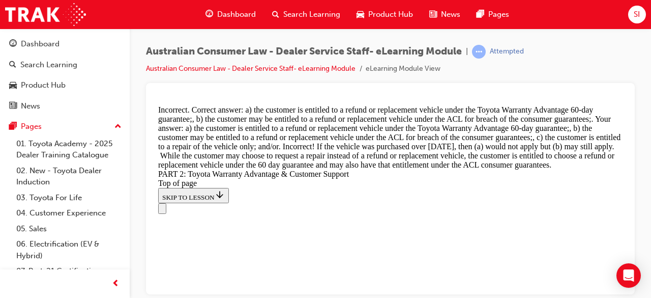
drag, startPoint x: 782, startPoint y: 392, endPoint x: 620, endPoint y: 291, distance: 190.1
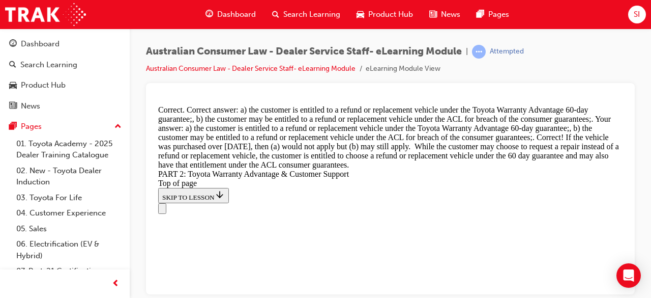
scroll to position [4282, 0]
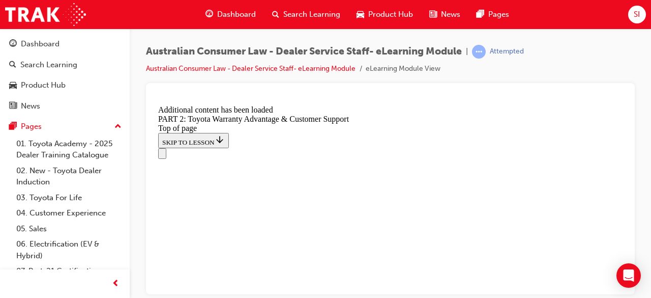
scroll to position [4519, 0]
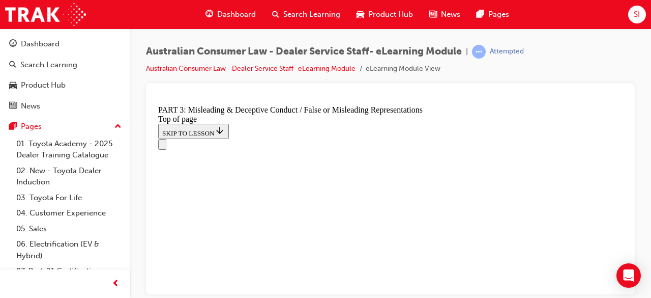
scroll to position [744, 0]
click button "CONTINUE"
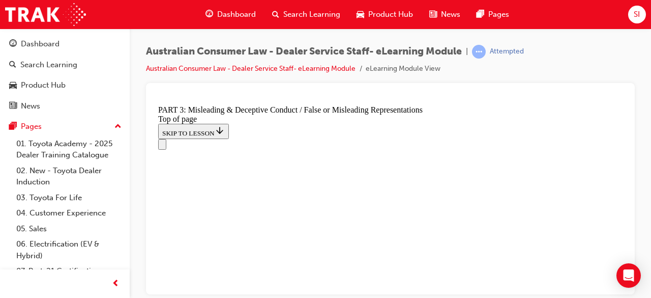
click button "CONTINUE"
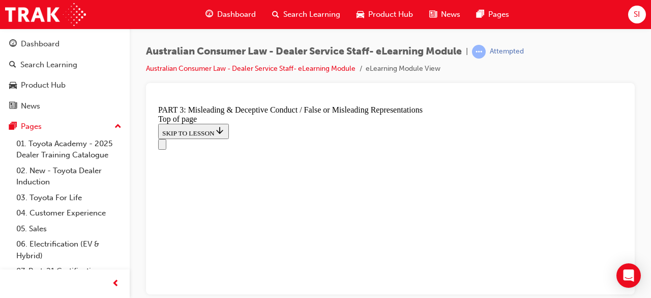
scroll to position [923, 0]
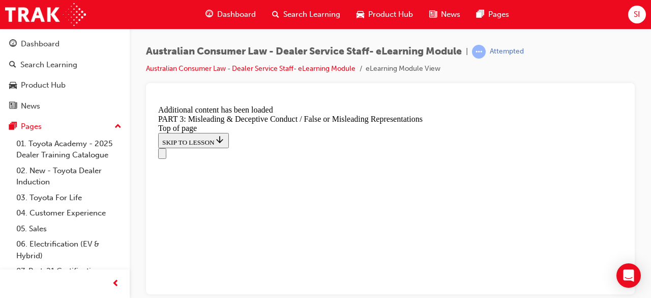
scroll to position [2380, 0]
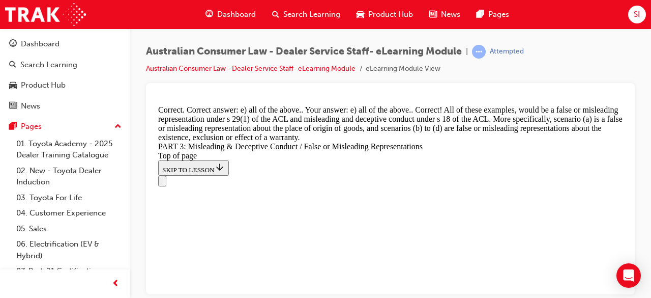
click at [627, 290] on div at bounding box center [390, 188] width 489 height 211
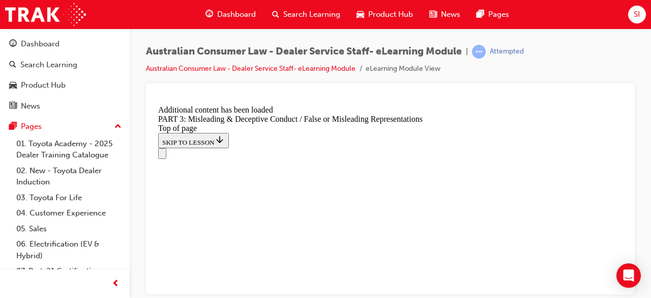
scroll to position [3119, 0]
click button "CONTINUE"
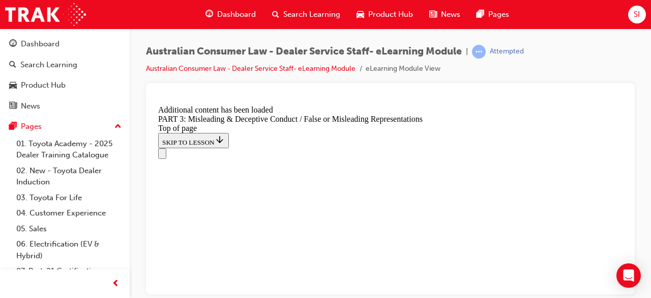
scroll to position [4544, 0]
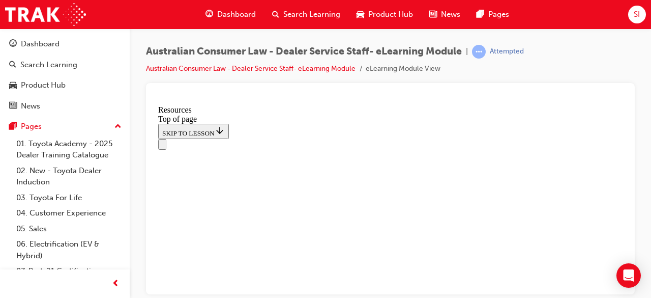
scroll to position [654, 0]
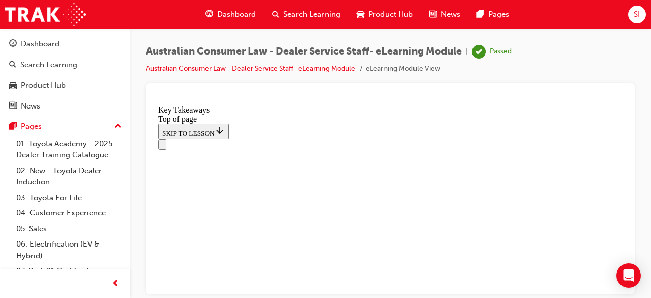
click at [169, 146] on icon "Open navigation menu" at bounding box center [167, 149] width 10 height 7
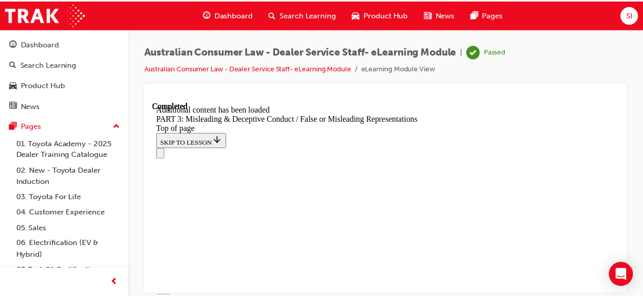
scroll to position [32, 0]
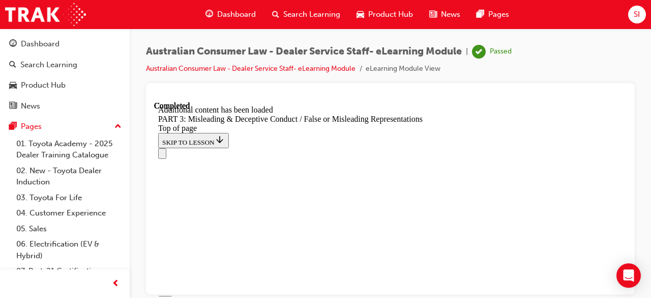
click at [233, 18] on span "Dashboard" at bounding box center [236, 15] width 39 height 12
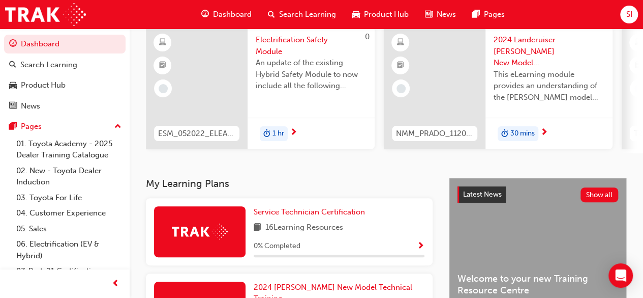
scroll to position [102, 0]
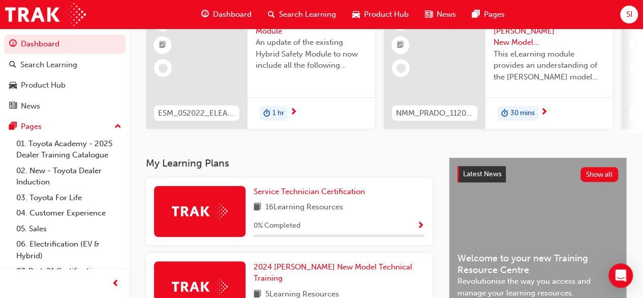
click at [210, 216] on img at bounding box center [200, 211] width 56 height 16
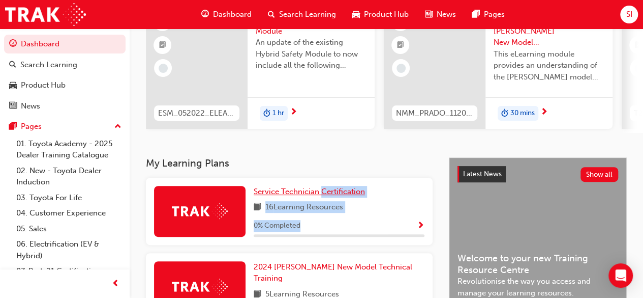
drag, startPoint x: 408, startPoint y: 232, endPoint x: 321, endPoint y: 197, distance: 93.1
click at [321, 197] on div "Service Technician Certification 16 Learning Resources 0 % Completed" at bounding box center [339, 211] width 171 height 51
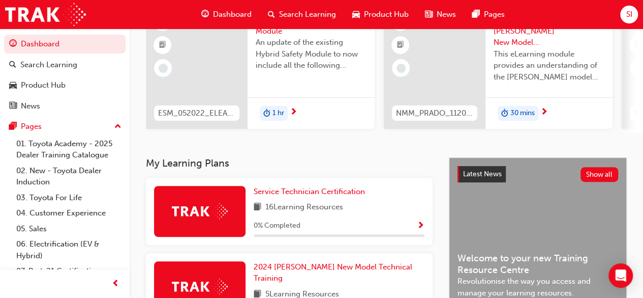
click at [430, 258] on div "2024 [PERSON_NAME] New Model Technical Training 5 Learning Resources 0 % Comple…" at bounding box center [289, 291] width 287 height 77
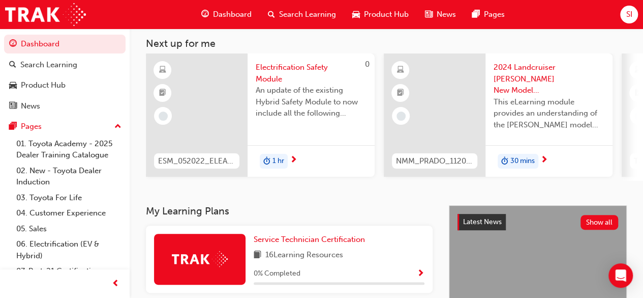
scroll to position [74, 0]
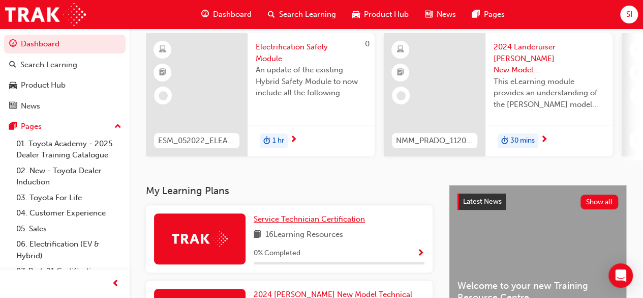
click at [267, 223] on span "Service Technician Certification" at bounding box center [309, 218] width 111 height 9
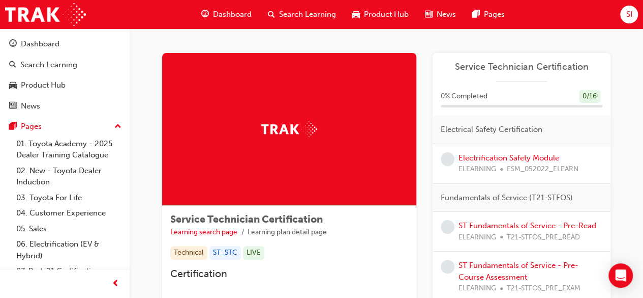
click at [305, 128] on img at bounding box center [289, 129] width 56 height 16
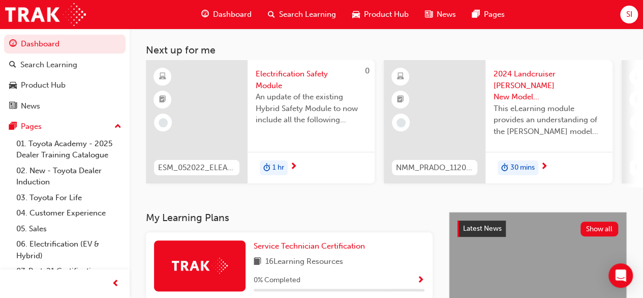
scroll to position [27, 0]
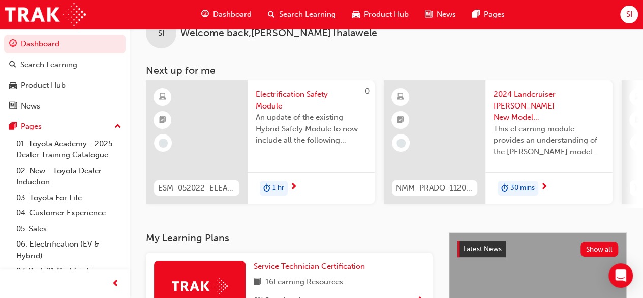
click at [294, 13] on span "Search Learning" at bounding box center [307, 15] width 57 height 12
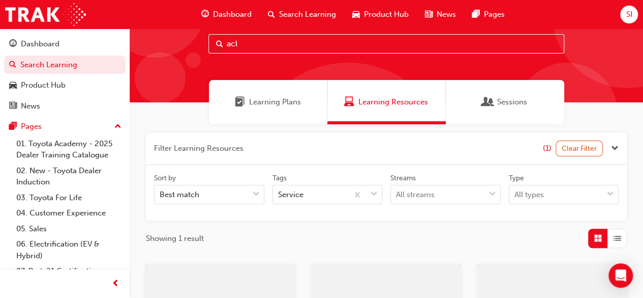
click at [247, 47] on input "acl" at bounding box center [387, 43] width 356 height 19
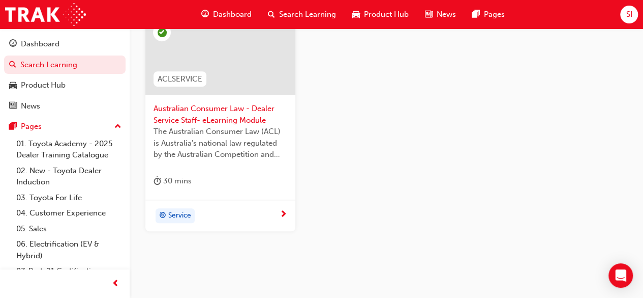
scroll to position [305, 0]
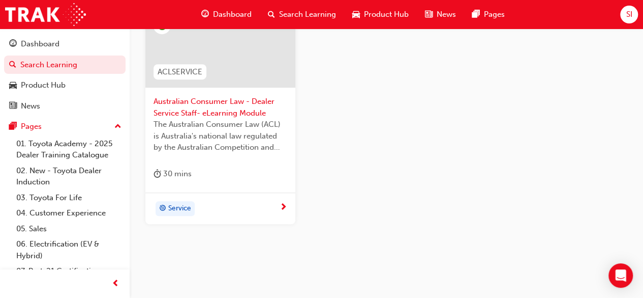
click at [187, 205] on span "Service" at bounding box center [179, 208] width 23 height 12
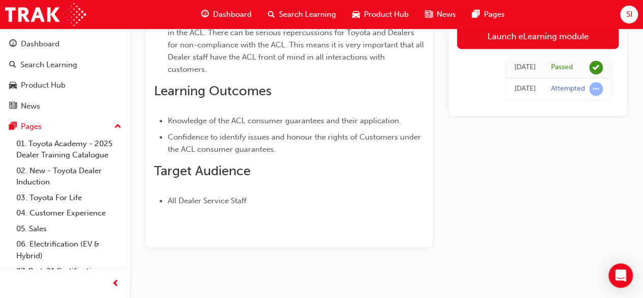
scroll to position [311, 0]
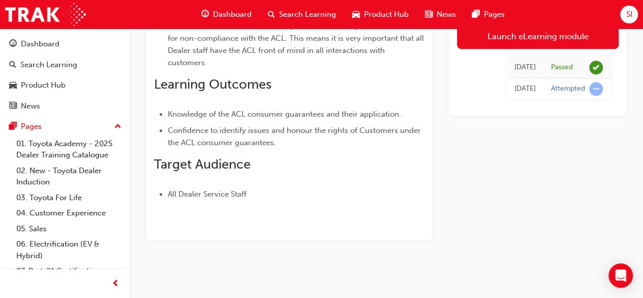
click at [214, 200] on div "Overview The Australian Consumer Law ( ACL ) is Australia's national law regula…" at bounding box center [289, 21] width 287 height 437
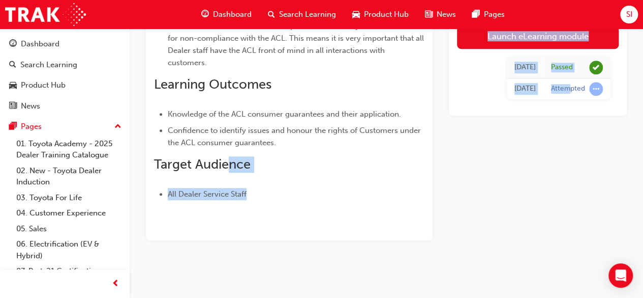
drag, startPoint x: 232, startPoint y: 162, endPoint x: 571, endPoint y: 81, distance: 348.3
click at [571, 81] on div "Overview The Australian Consumer Law ( ACL ) is Australia's national law regula…" at bounding box center [386, 21] width 481 height 437
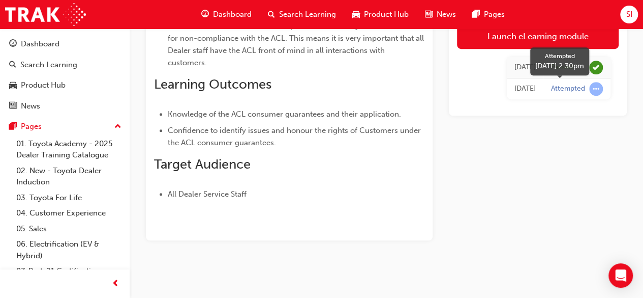
click at [594, 85] on span "learningRecordVerb_ATTEMPT-icon" at bounding box center [596, 89] width 14 height 14
click at [567, 90] on div "Attempted" at bounding box center [568, 89] width 34 height 10
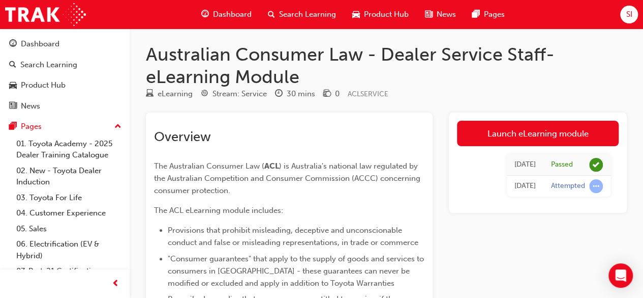
scroll to position [0, 0]
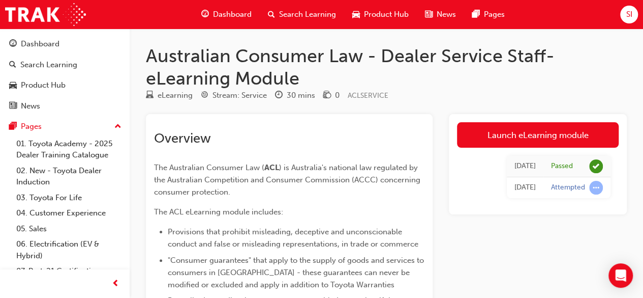
click at [253, 95] on div "Stream: Service" at bounding box center [240, 96] width 54 height 12
click at [529, 182] on div "[DATE]" at bounding box center [525, 188] width 21 height 12
click at [246, 11] on span "Dashboard" at bounding box center [232, 15] width 39 height 12
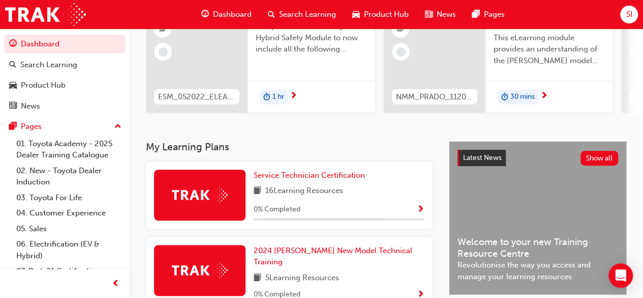
scroll to position [122, 0]
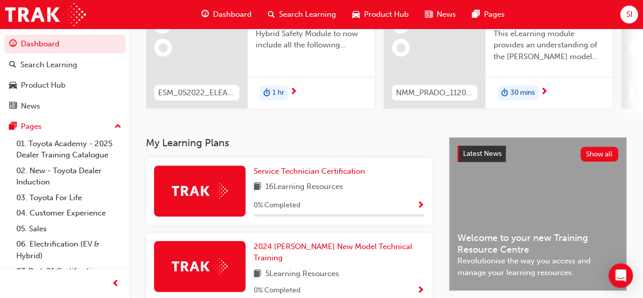
click at [225, 193] on img at bounding box center [200, 191] width 56 height 16
click at [315, 172] on span "Service Technician Certification" at bounding box center [309, 170] width 111 height 9
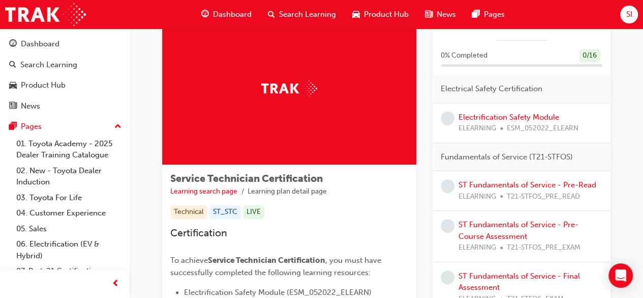
scroll to position [61, 0]
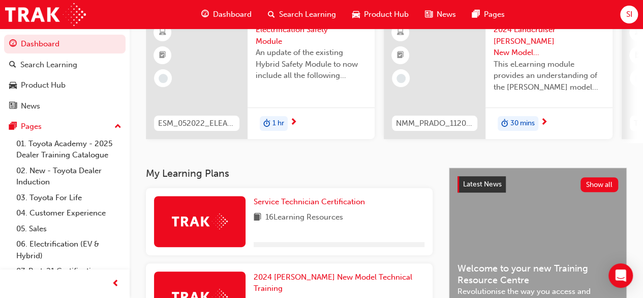
scroll to position [309, 0]
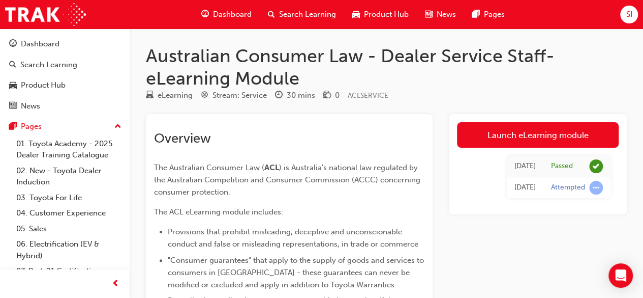
click at [226, 17] on span "Dashboard" at bounding box center [232, 15] width 39 height 12
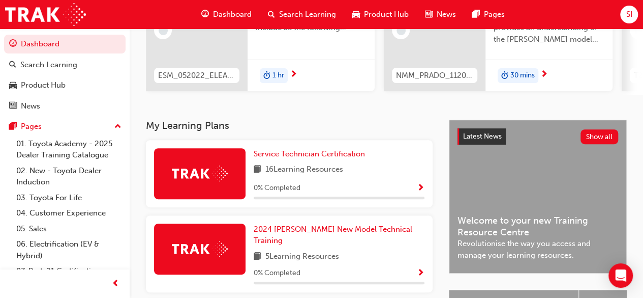
scroll to position [149, 0]
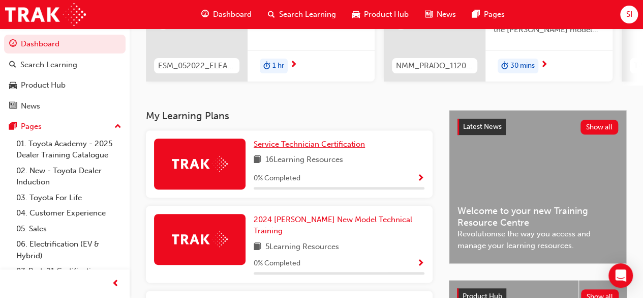
click at [337, 149] on span "Service Technician Certification" at bounding box center [309, 143] width 111 height 9
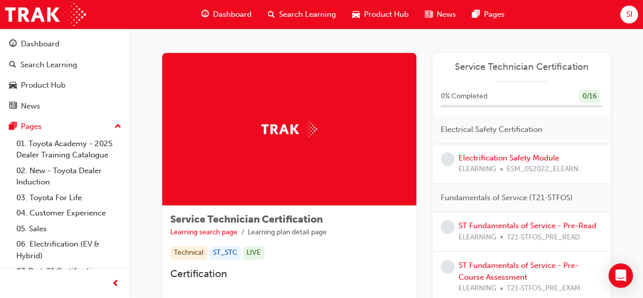
click at [542, 64] on span "Service Technician Certification" at bounding box center [522, 67] width 162 height 12
click at [591, 97] on div "0 / 16" at bounding box center [589, 97] width 21 height 14
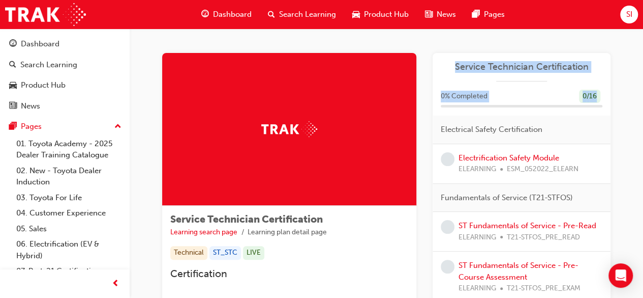
drag, startPoint x: 591, startPoint y: 97, endPoint x: 549, endPoint y: 70, distance: 50.4
click at [549, 70] on span "Service Technician Certification" at bounding box center [522, 67] width 162 height 12
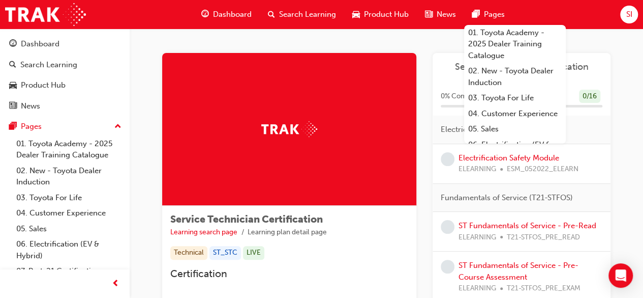
click at [288, 130] on img at bounding box center [289, 129] width 56 height 16
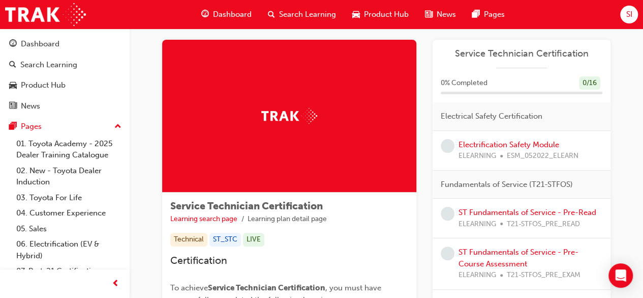
scroll to position [20, 0]
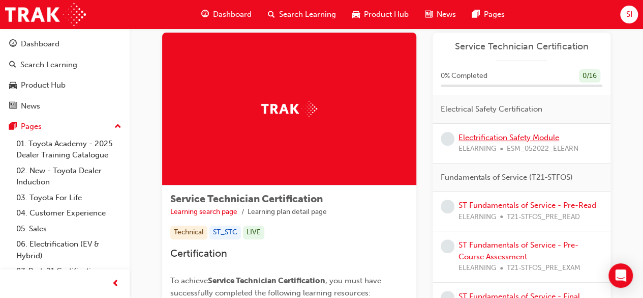
click at [493, 139] on link "Electrification Safety Module" at bounding box center [509, 137] width 101 height 9
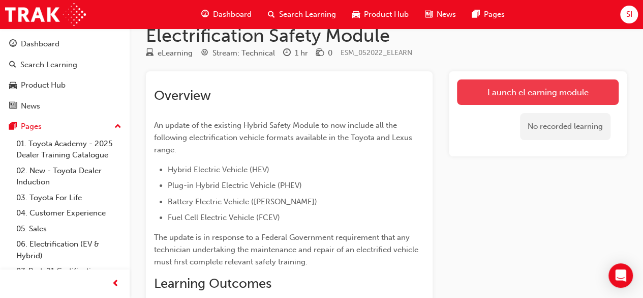
click at [535, 100] on link "Launch eLearning module" at bounding box center [538, 91] width 162 height 25
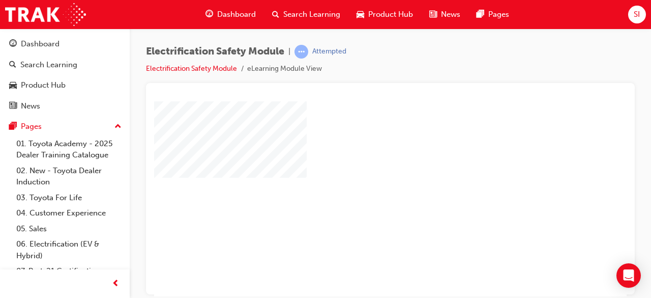
click at [361, 169] on div "play" at bounding box center [361, 169] width 0 height 0
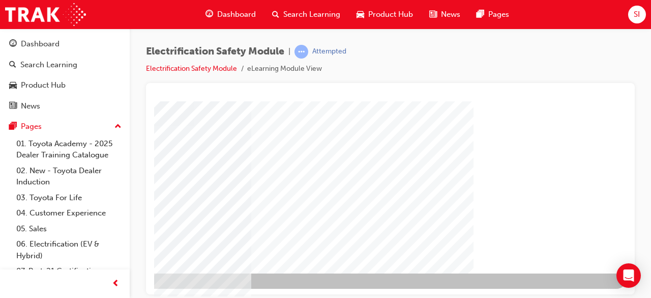
scroll to position [194, 227]
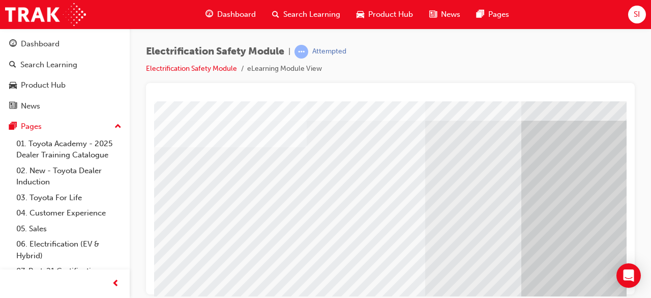
scroll to position [49, 0]
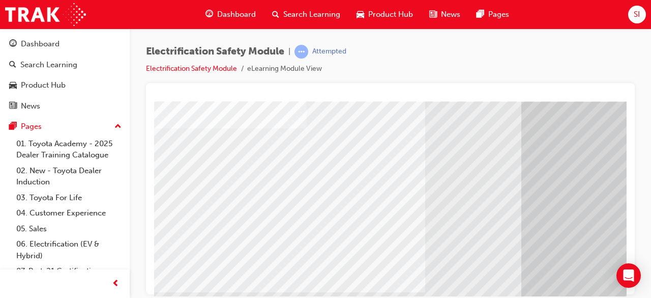
drag, startPoint x: 616, startPoint y: 175, endPoint x: 611, endPoint y: 197, distance: 22.9
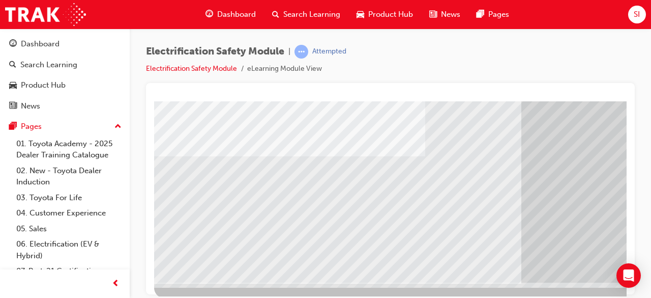
scroll to position [194, 0]
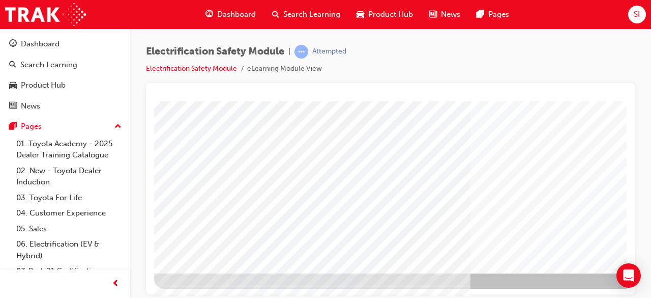
click at [211, 68] on link "Electrification Safety Module" at bounding box center [191, 68] width 91 height 9
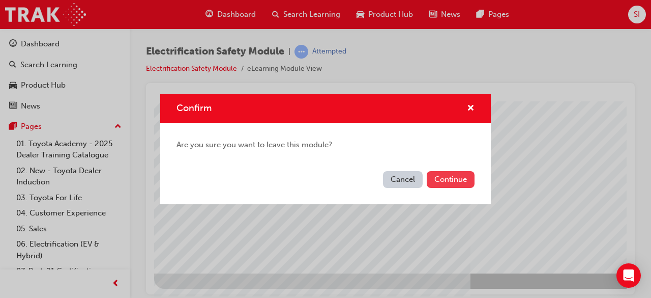
click at [454, 186] on button "Continue" at bounding box center [451, 179] width 48 height 17
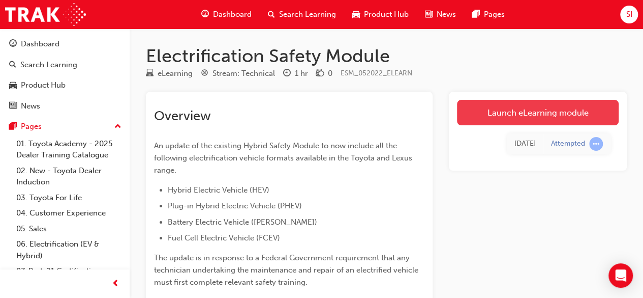
click at [491, 110] on link "Launch eLearning module" at bounding box center [538, 112] width 162 height 25
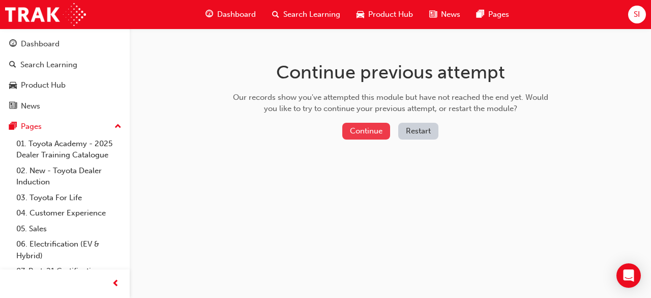
click at [363, 127] on button "Continue" at bounding box center [366, 131] width 48 height 17
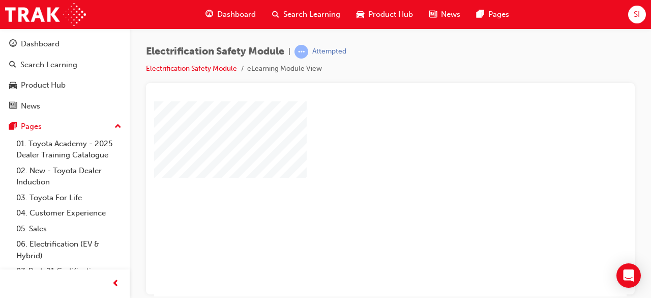
click at [361, 169] on div "play" at bounding box center [361, 169] width 0 height 0
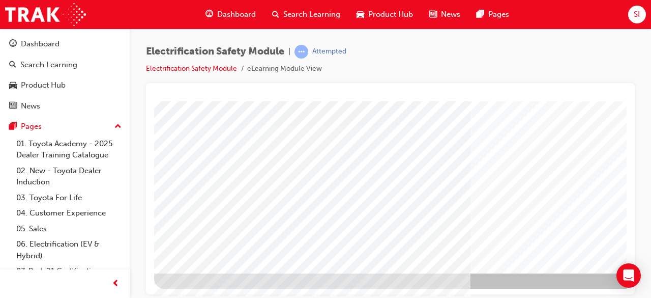
scroll to position [194, 227]
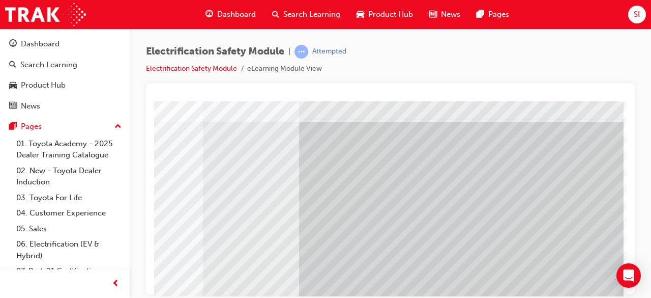
scroll to position [29, 0]
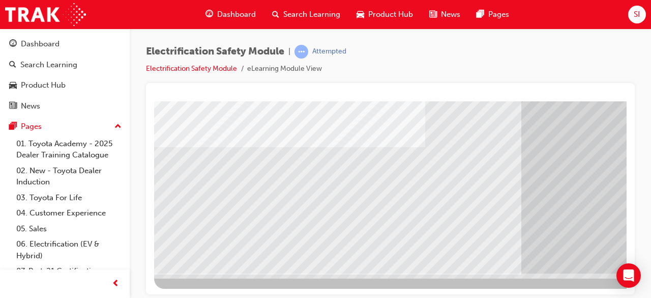
scroll to position [194, 227]
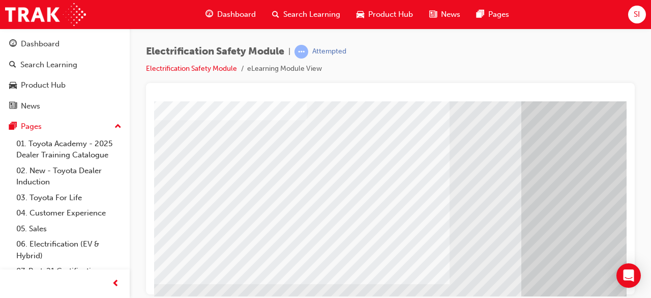
scroll to position [60, 0]
